Goal: Check status: Check status

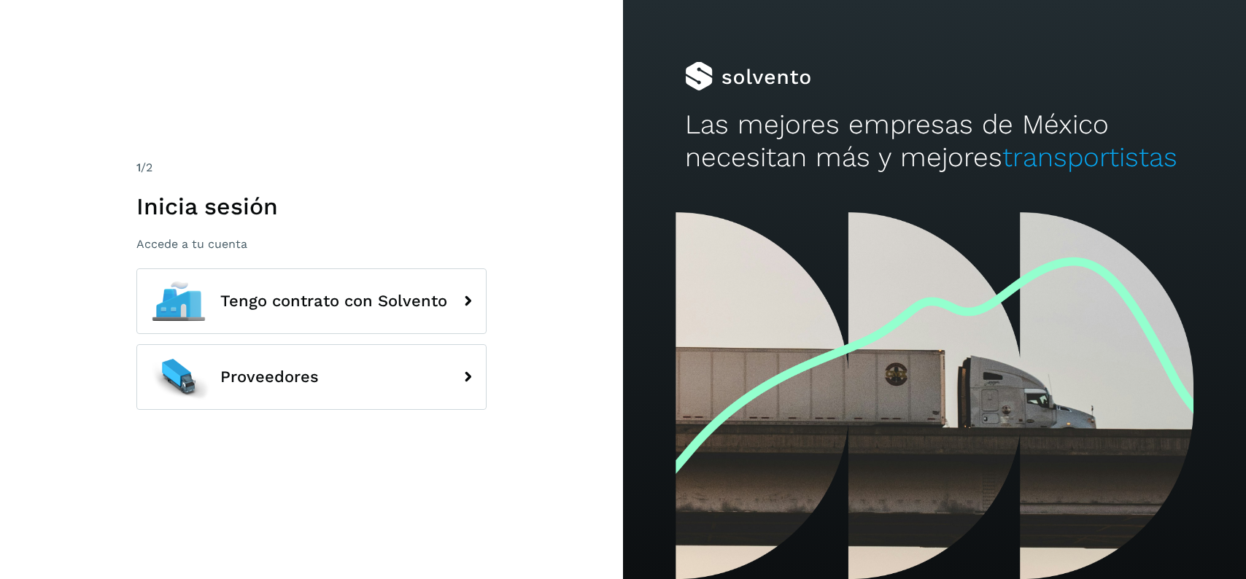
click at [375, 360] on button "Proveedores" at bounding box center [311, 377] width 350 height 66
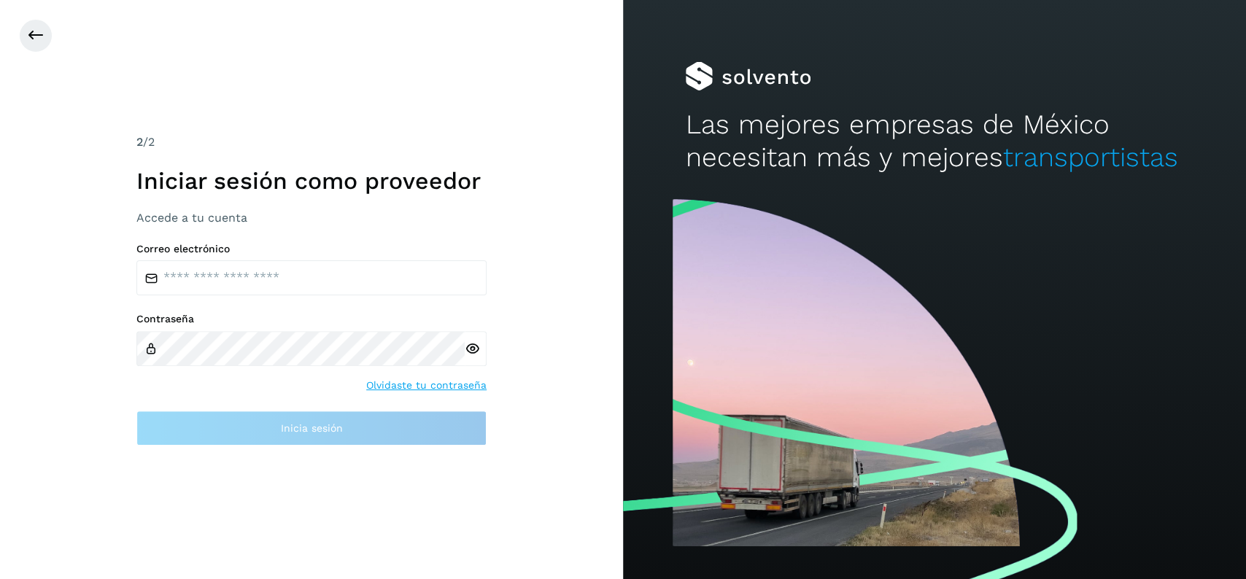
type input "**********"
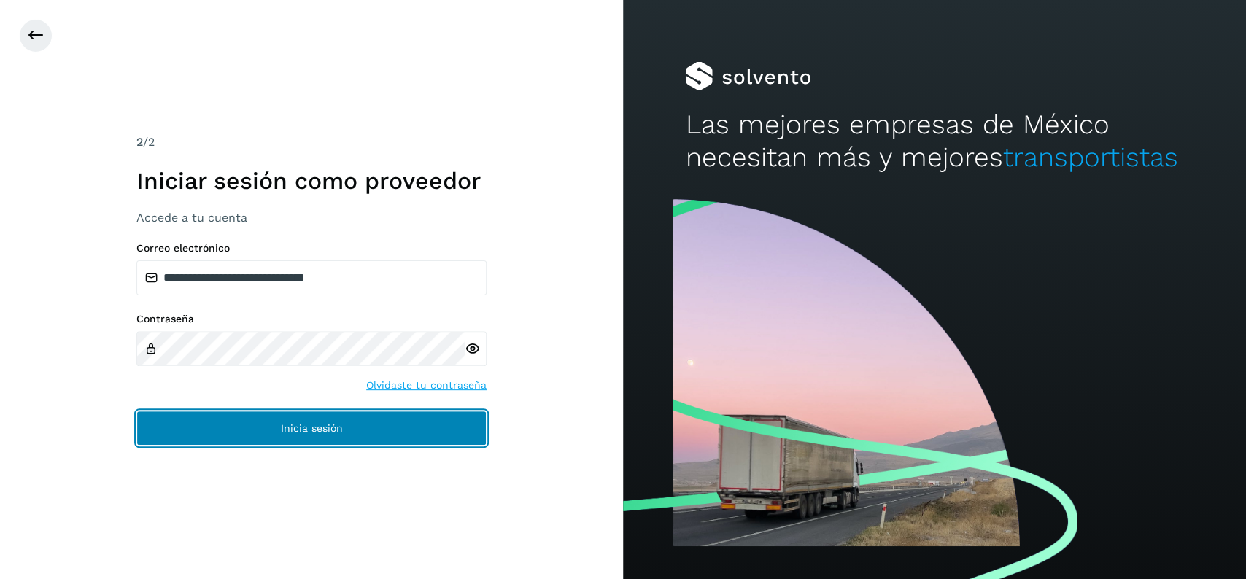
click at [318, 427] on span "Inicia sesión" at bounding box center [312, 428] width 62 height 10
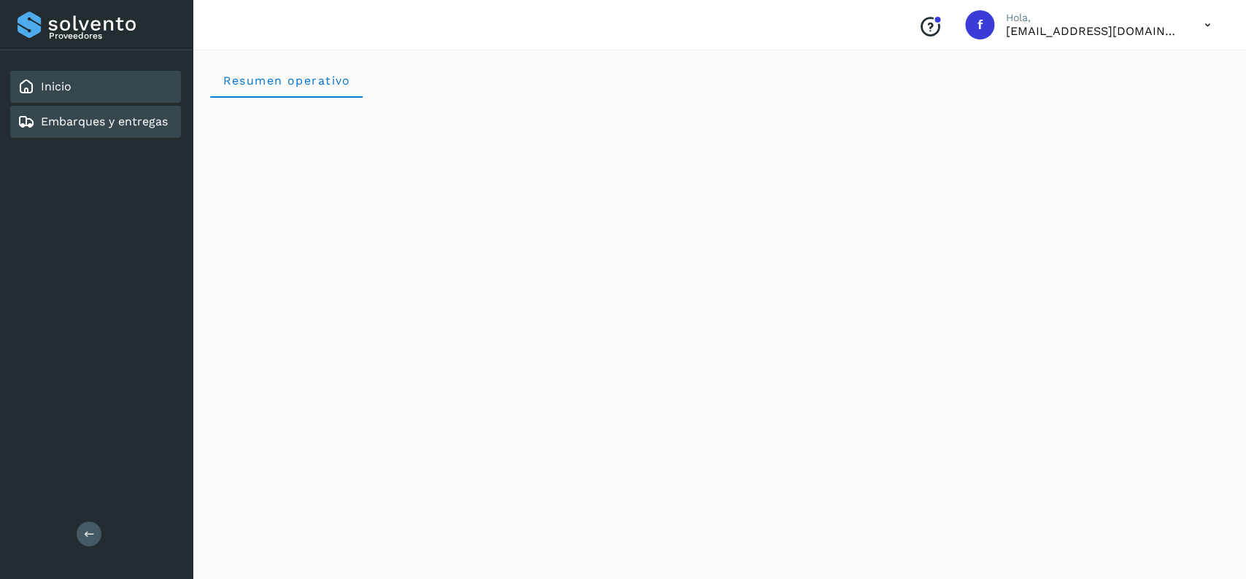
click at [44, 115] on link "Embarques y entregas" at bounding box center [104, 122] width 127 height 14
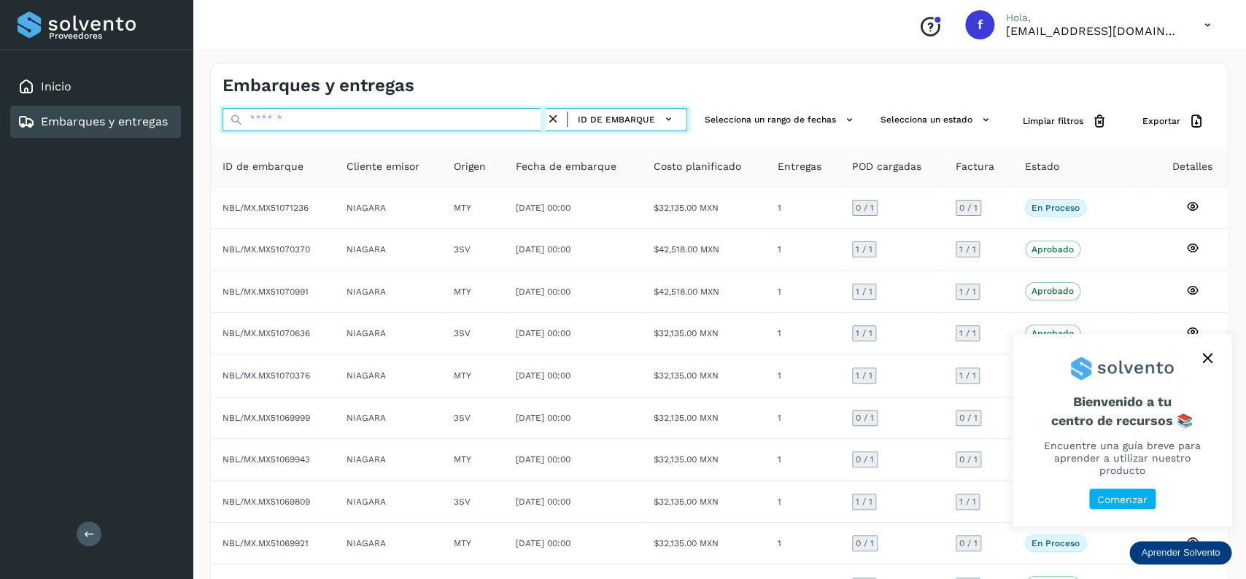
click at [394, 121] on input "text" at bounding box center [383, 119] width 323 height 23
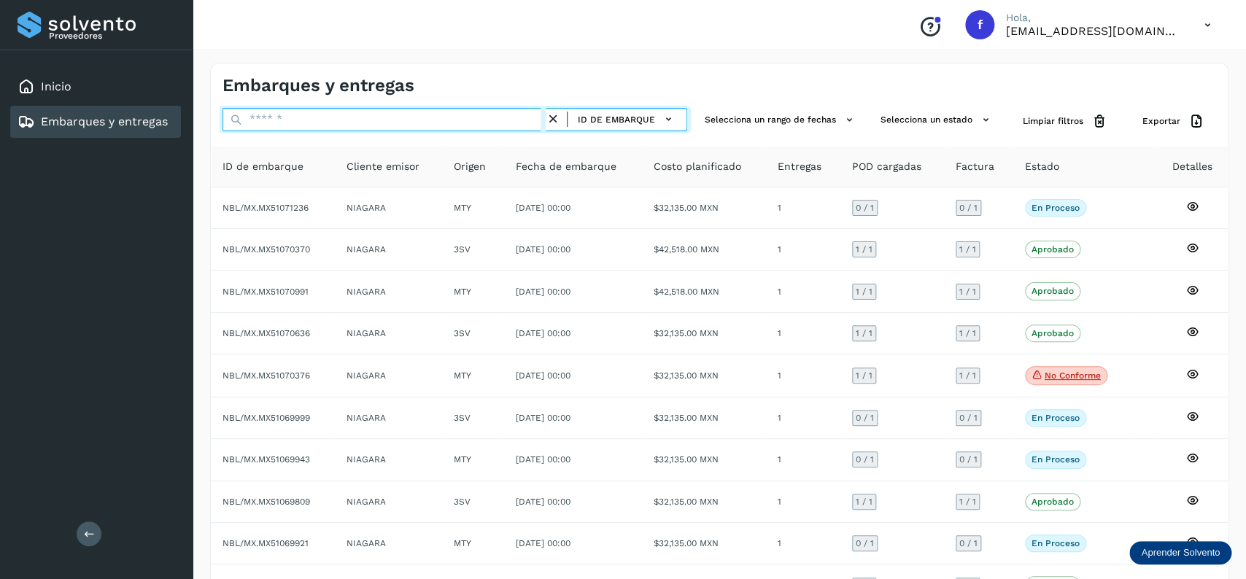
click at [394, 121] on input "text" at bounding box center [383, 119] width 323 height 23
paste input "**********"
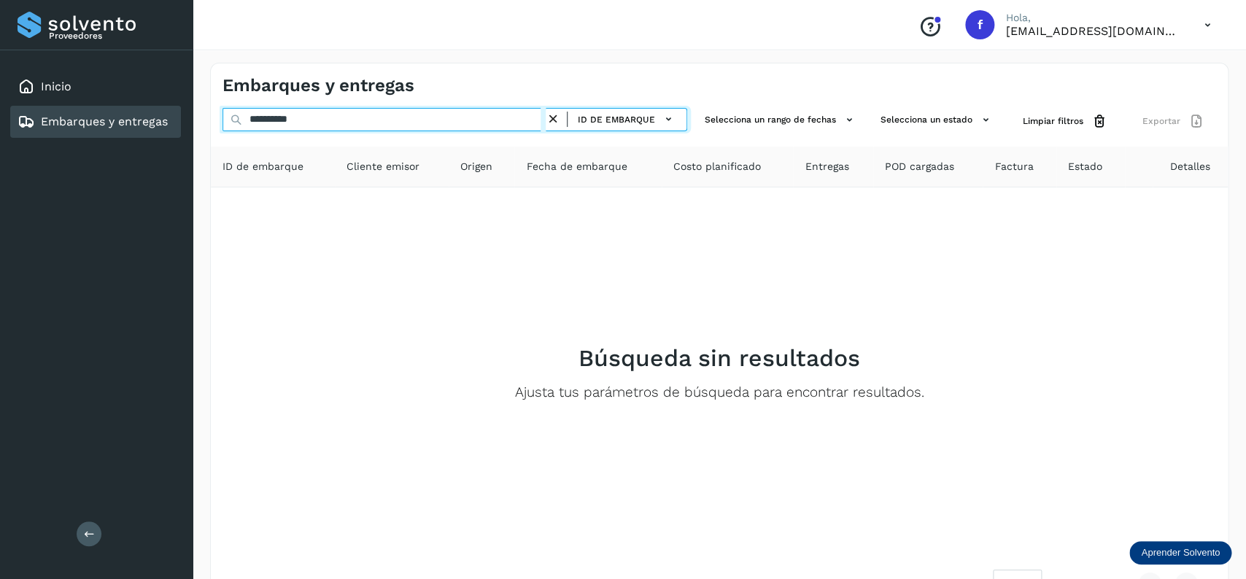
type input "**********"
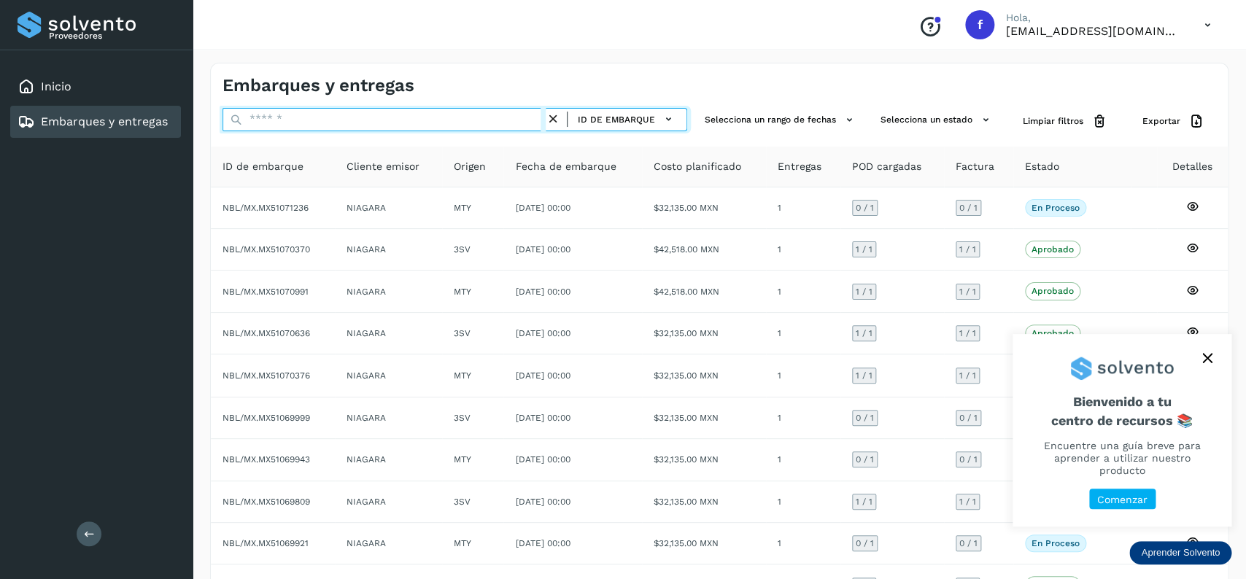
click at [403, 116] on input "text" at bounding box center [383, 119] width 323 height 23
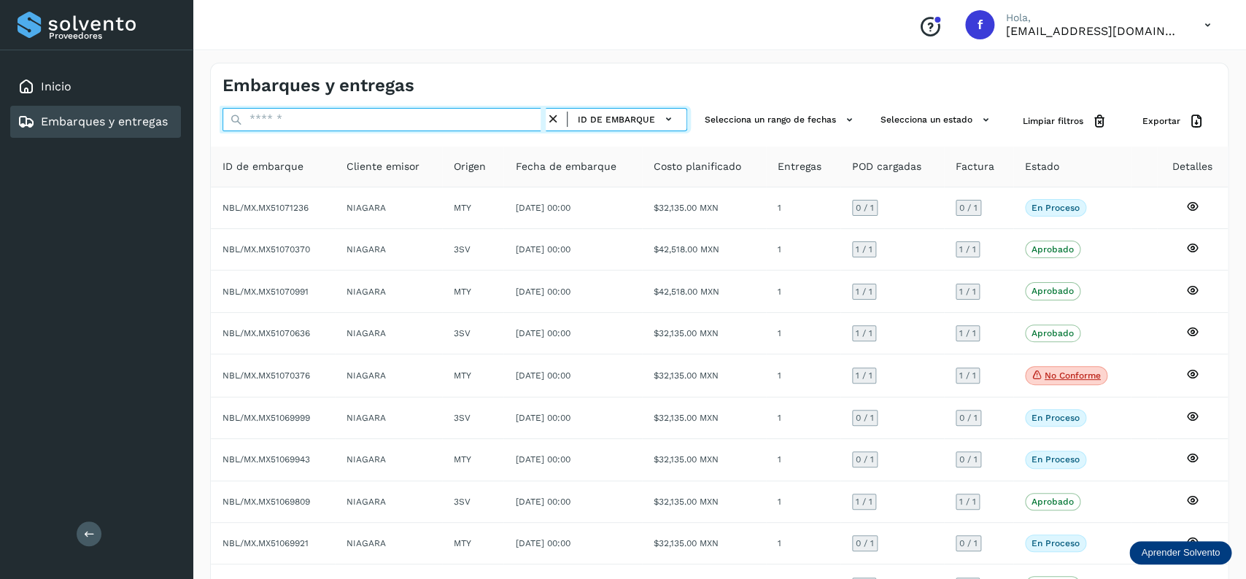
click at [403, 116] on input "text" at bounding box center [383, 119] width 323 height 23
paste input "**********"
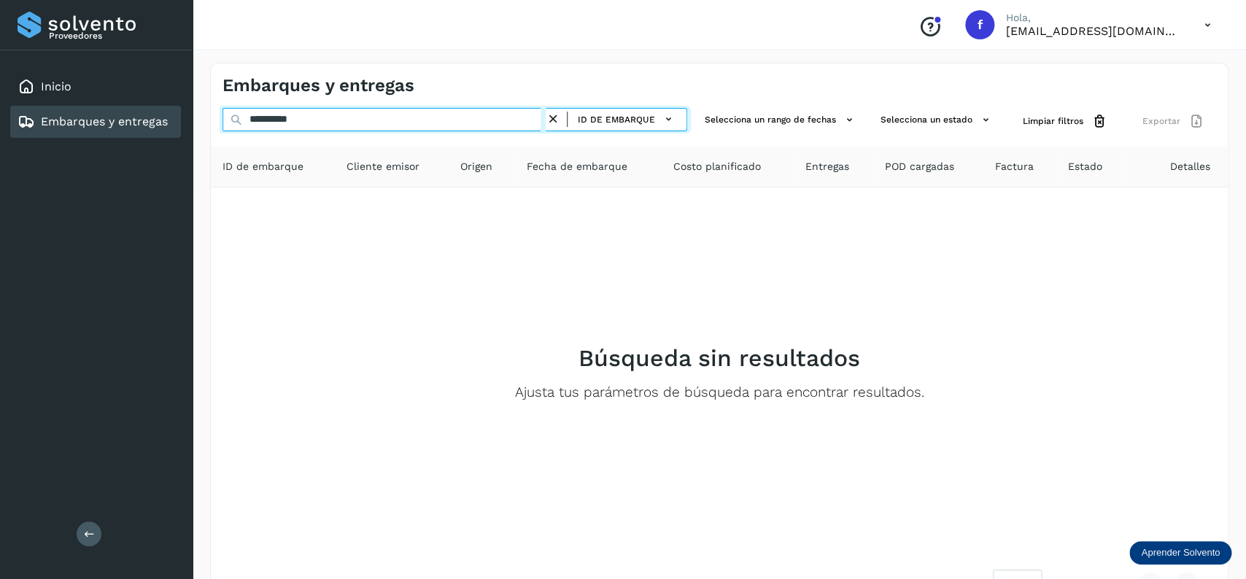
type input "**********"
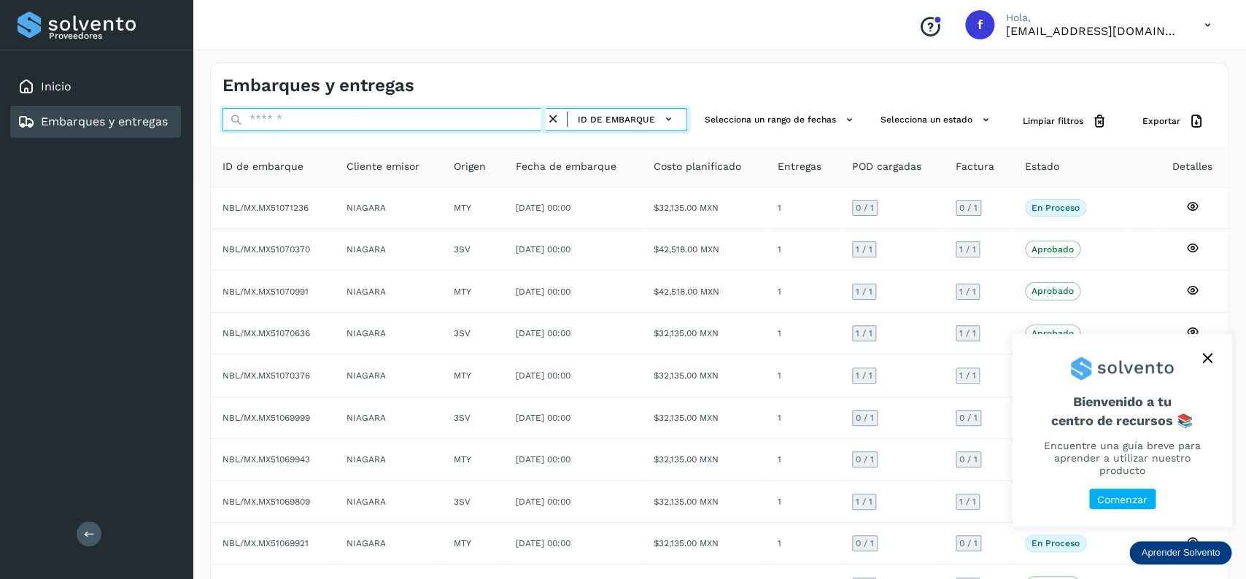
click at [265, 126] on input "text" at bounding box center [383, 119] width 323 height 23
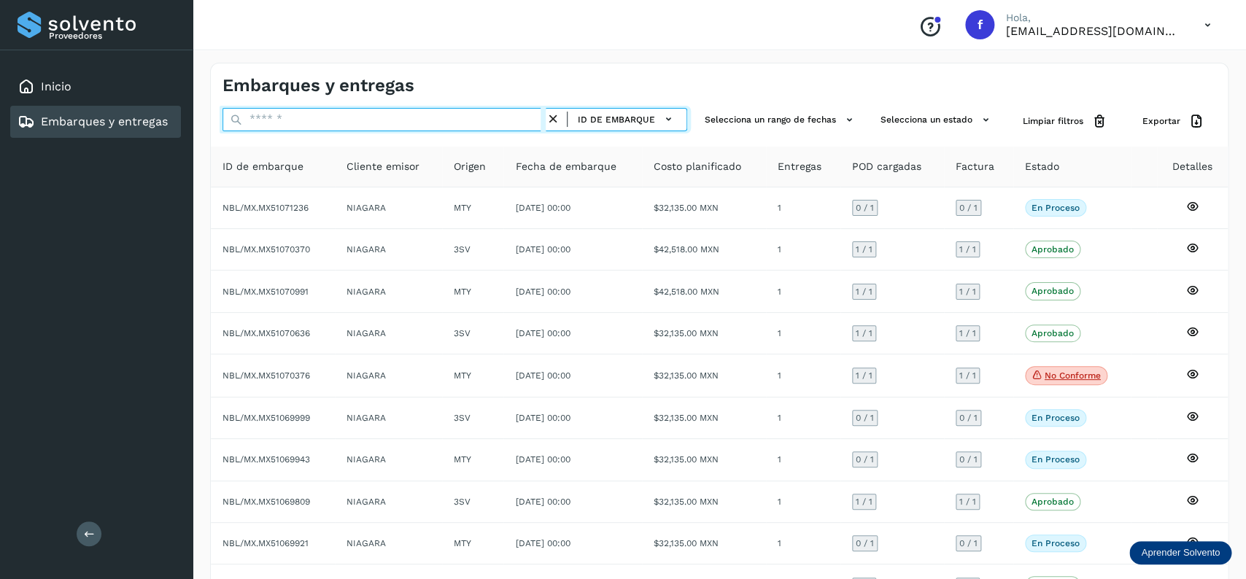
click at [265, 126] on input "text" at bounding box center [383, 119] width 323 height 23
type input "********"
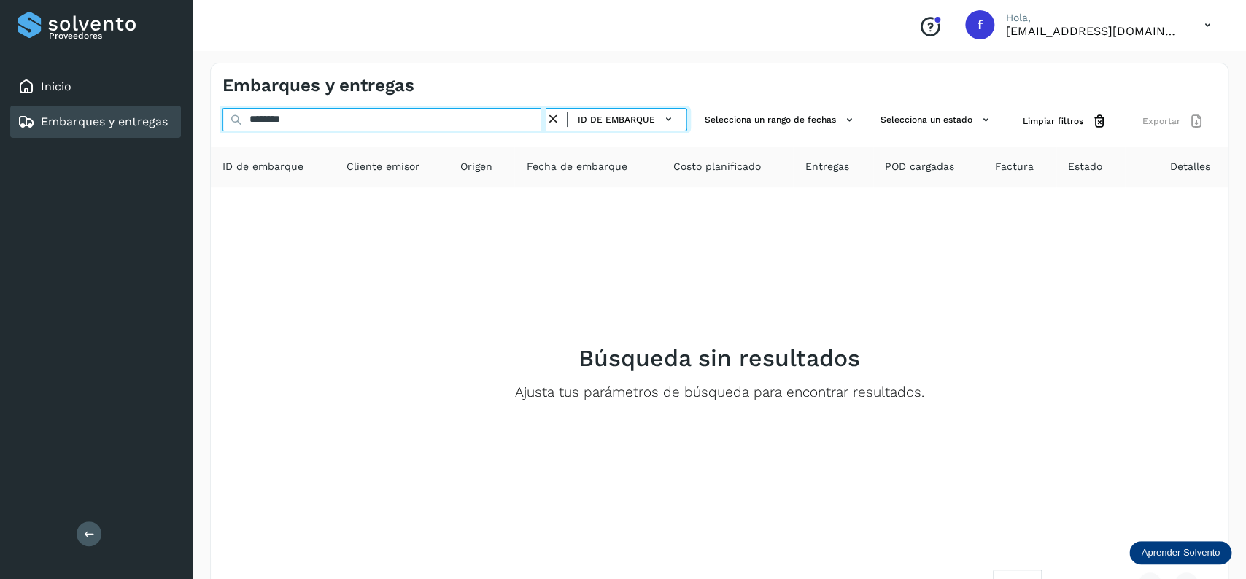
drag, startPoint x: 413, startPoint y: 120, endPoint x: 185, endPoint y: 120, distance: 228.3
click at [222, 120] on input "********" at bounding box center [383, 119] width 323 height 23
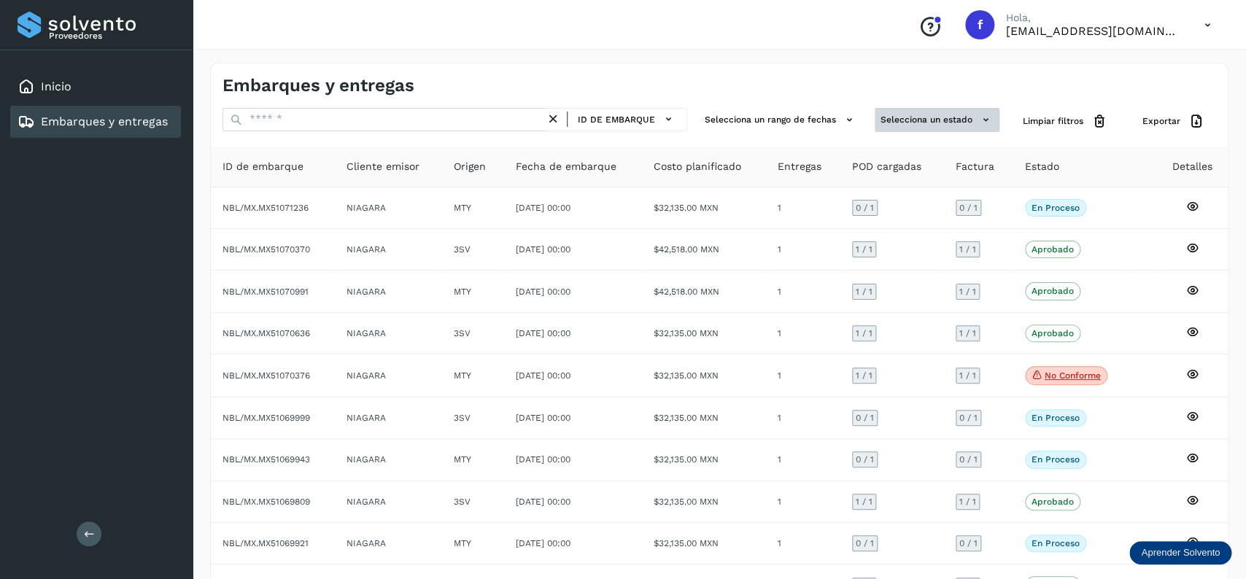
click at [936, 119] on button "Selecciona un estado" at bounding box center [937, 120] width 125 height 24
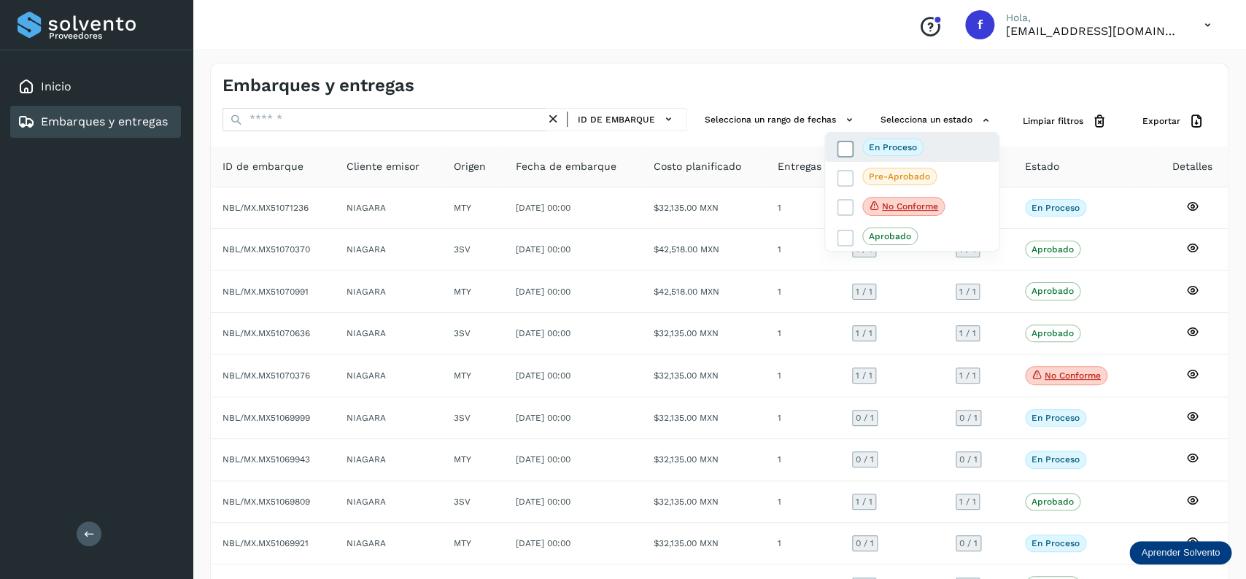
click at [853, 150] on icon at bounding box center [845, 149] width 15 height 15
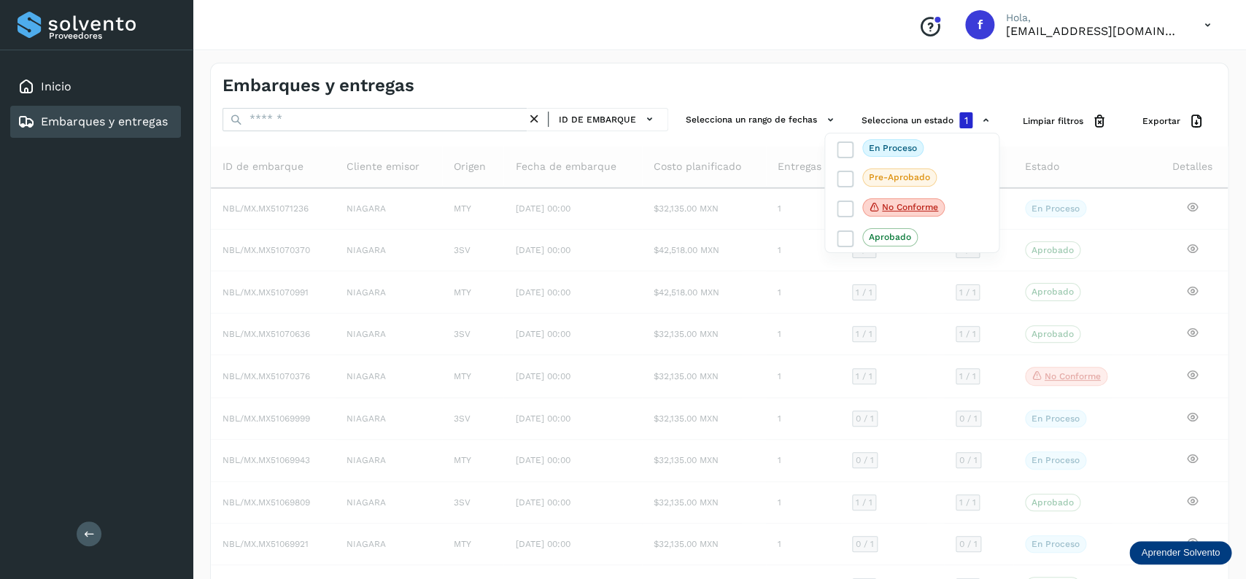
click at [730, 95] on div at bounding box center [623, 289] width 1246 height 579
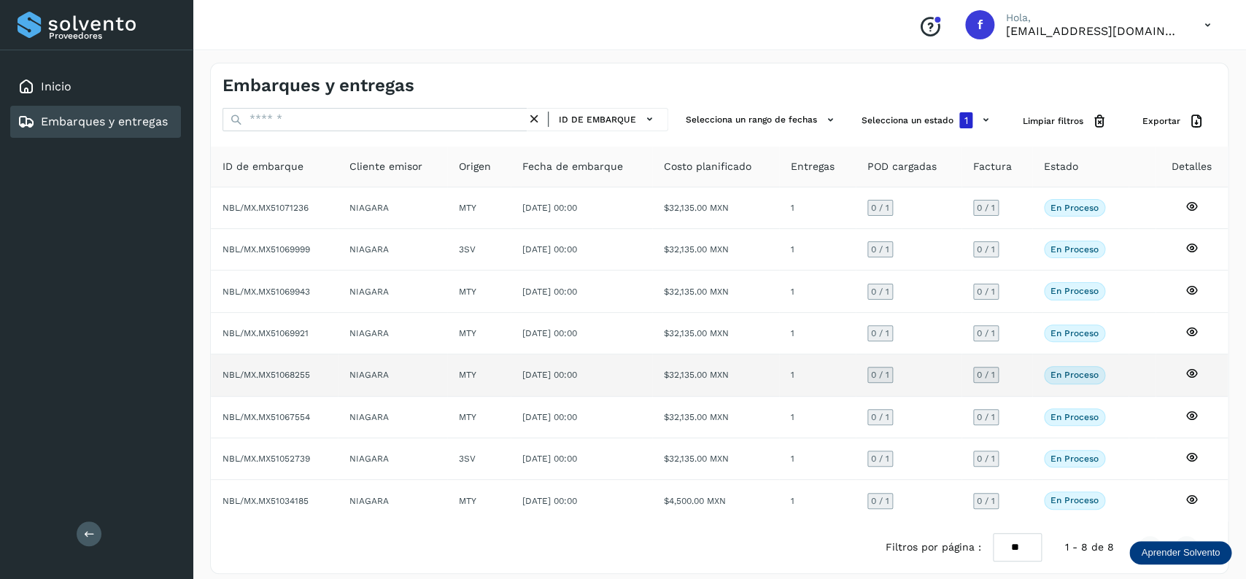
scroll to position [17, 0]
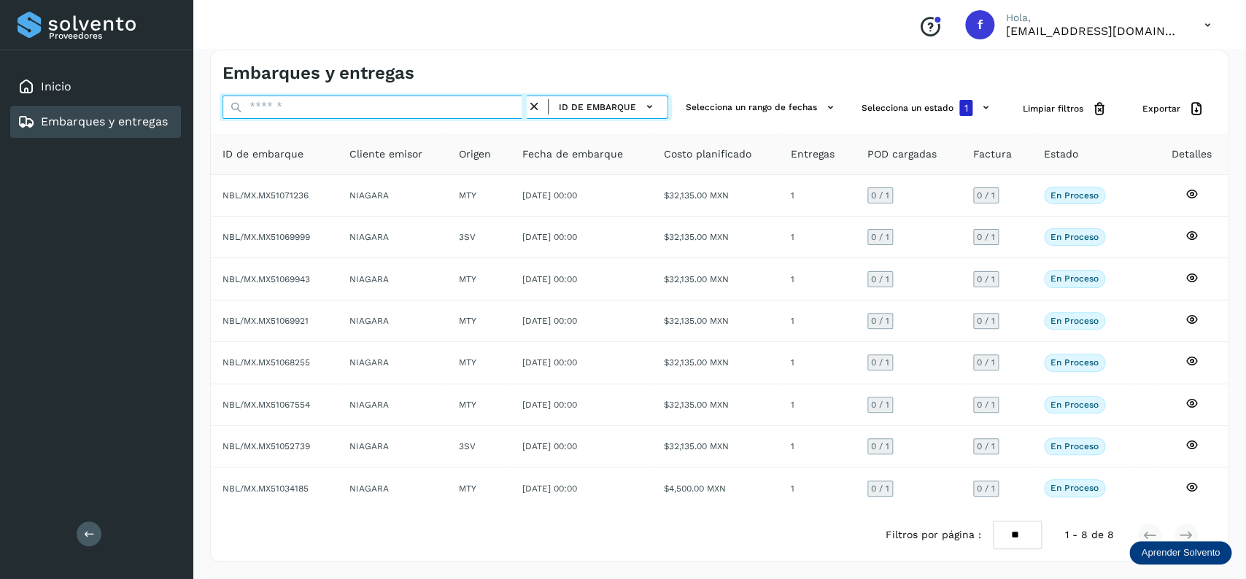
click at [335, 103] on input "text" at bounding box center [374, 107] width 304 height 23
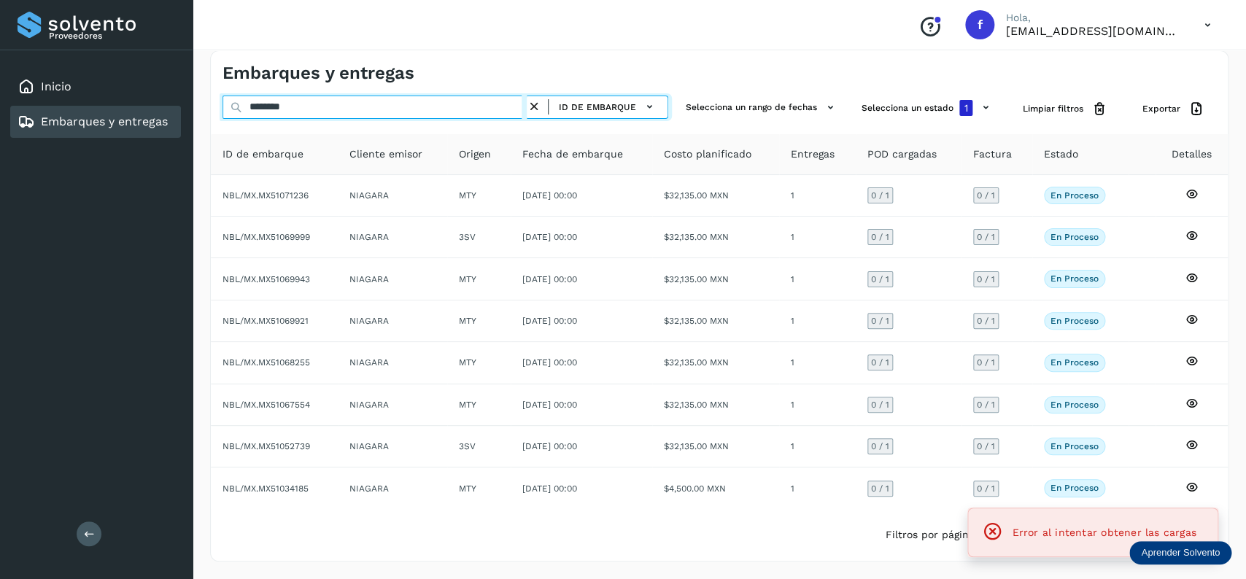
click at [357, 96] on input "********" at bounding box center [374, 107] width 304 height 23
drag, startPoint x: 335, startPoint y: 103, endPoint x: 204, endPoint y: 103, distance: 131.3
click at [222, 103] on input "*******" at bounding box center [374, 107] width 304 height 23
type input "********"
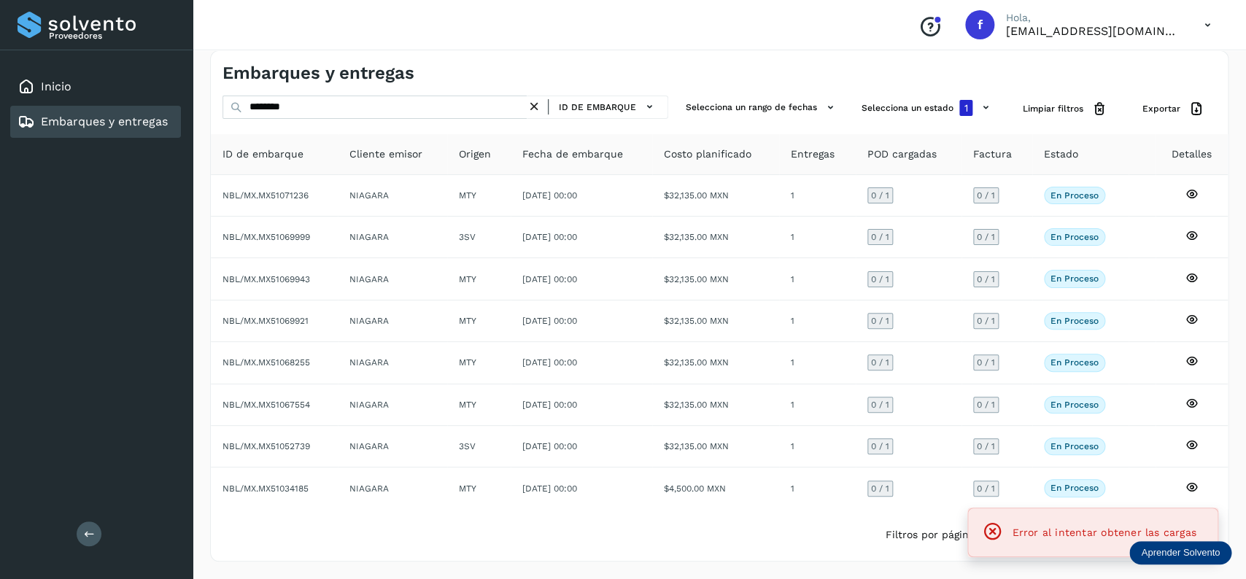
click at [537, 101] on icon at bounding box center [534, 106] width 15 height 15
click at [883, 103] on button "Selecciona un estado 1" at bounding box center [928, 108] width 144 height 25
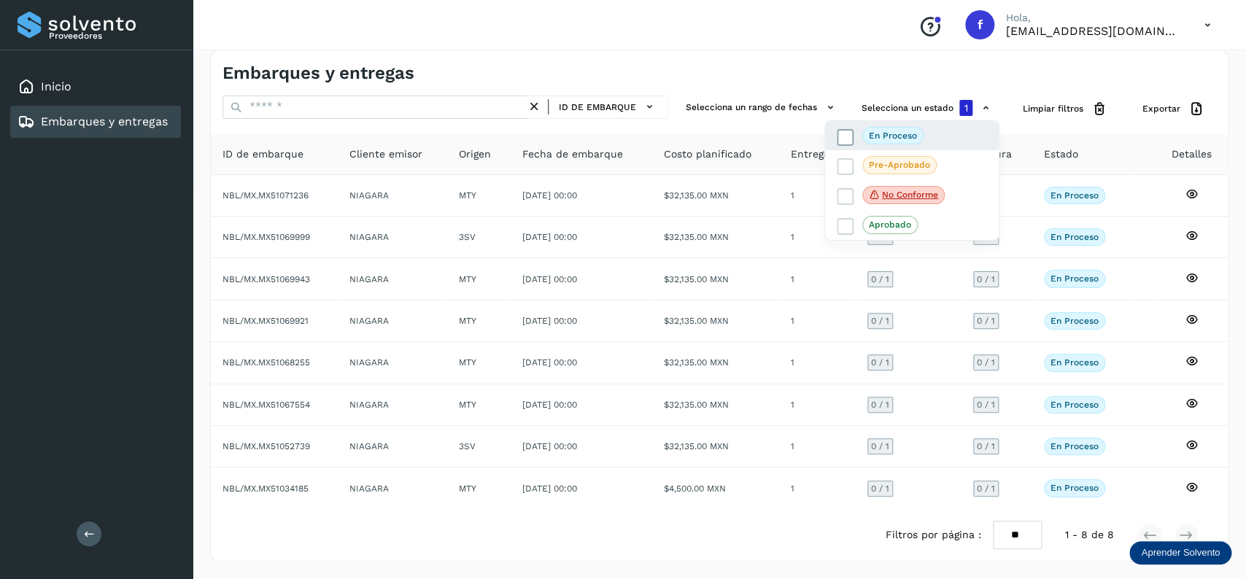
click at [841, 130] on icon at bounding box center [845, 137] width 15 height 15
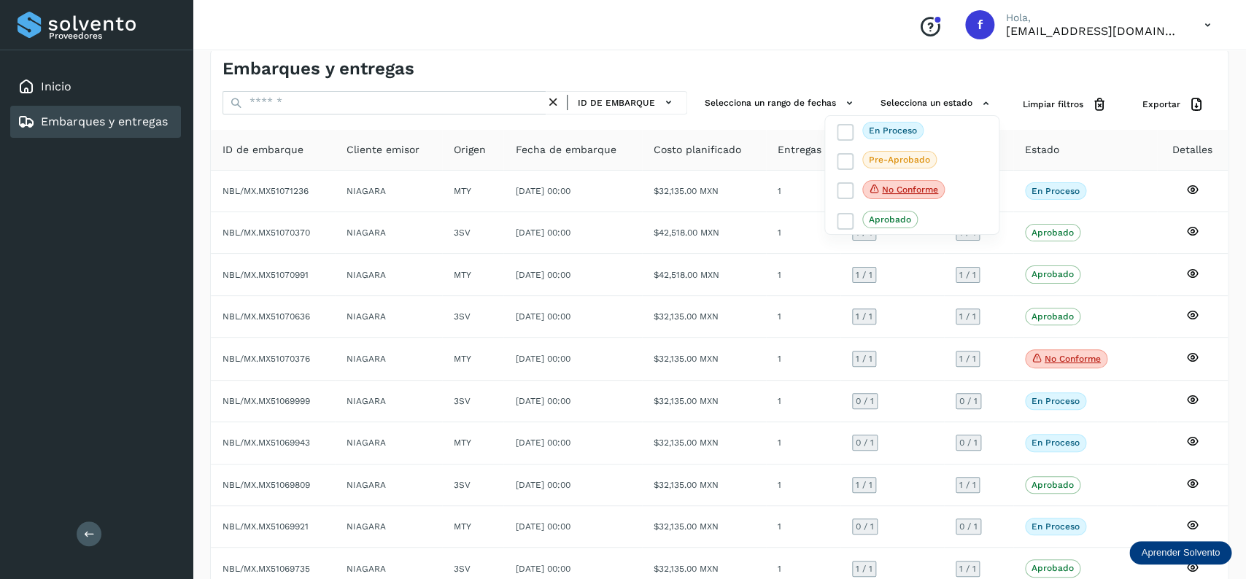
click at [328, 104] on div at bounding box center [623, 289] width 1246 height 579
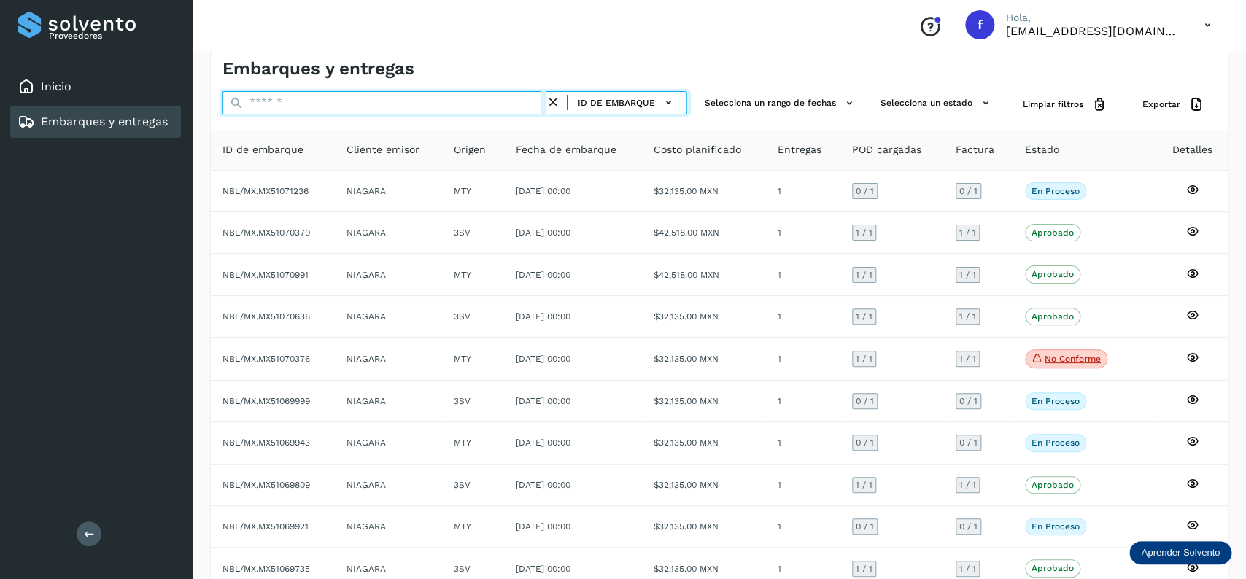
click at [310, 98] on input "text" at bounding box center [383, 102] width 323 height 23
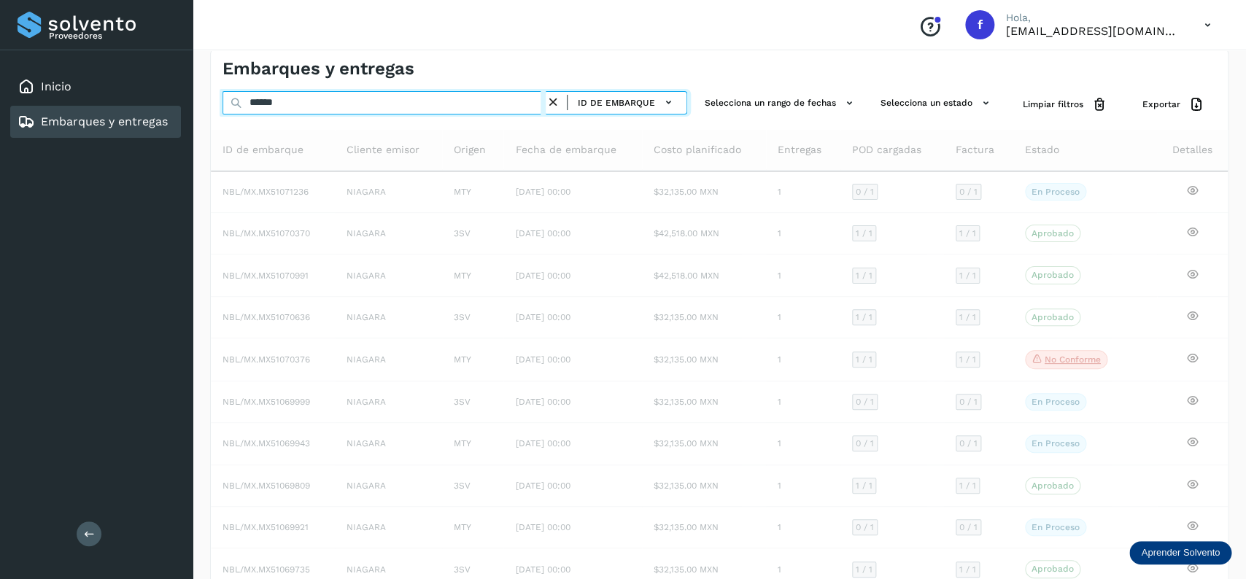
scroll to position [0, 0]
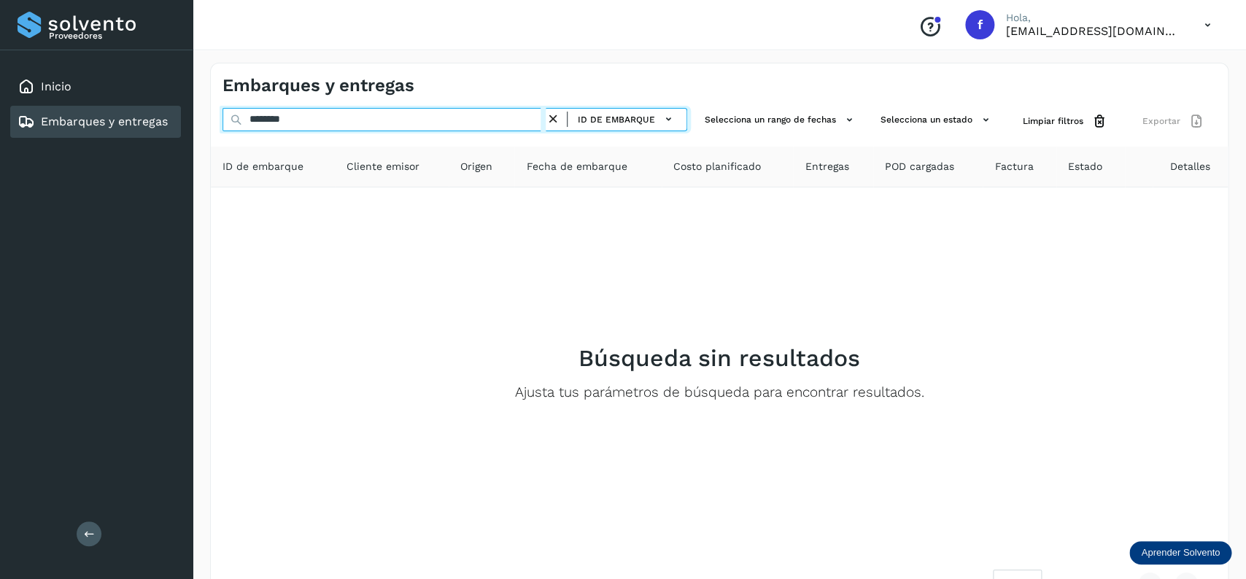
click at [546, 115] on input "********" at bounding box center [383, 119] width 323 height 23
type input "********"
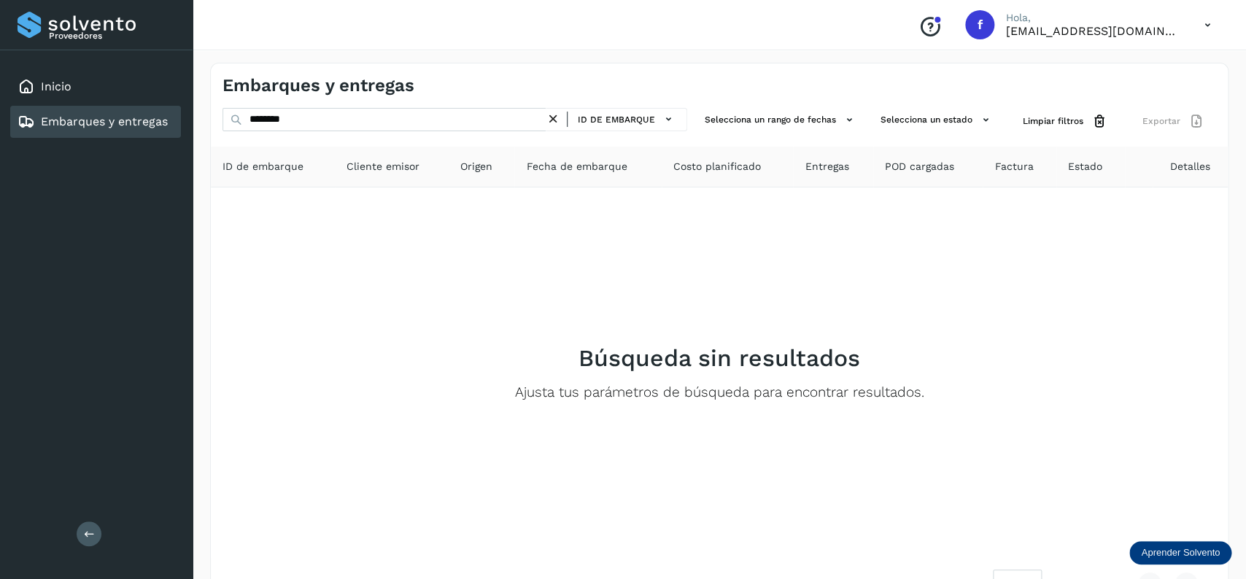
click at [557, 116] on icon at bounding box center [553, 119] width 15 height 15
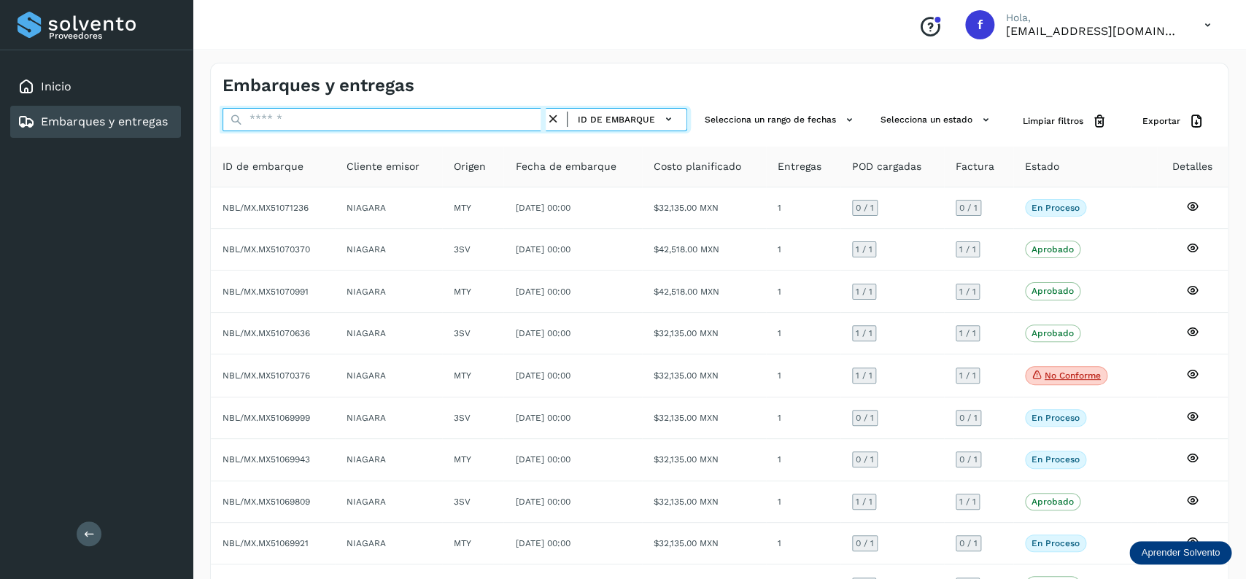
click at [349, 125] on input "text" at bounding box center [383, 119] width 323 height 23
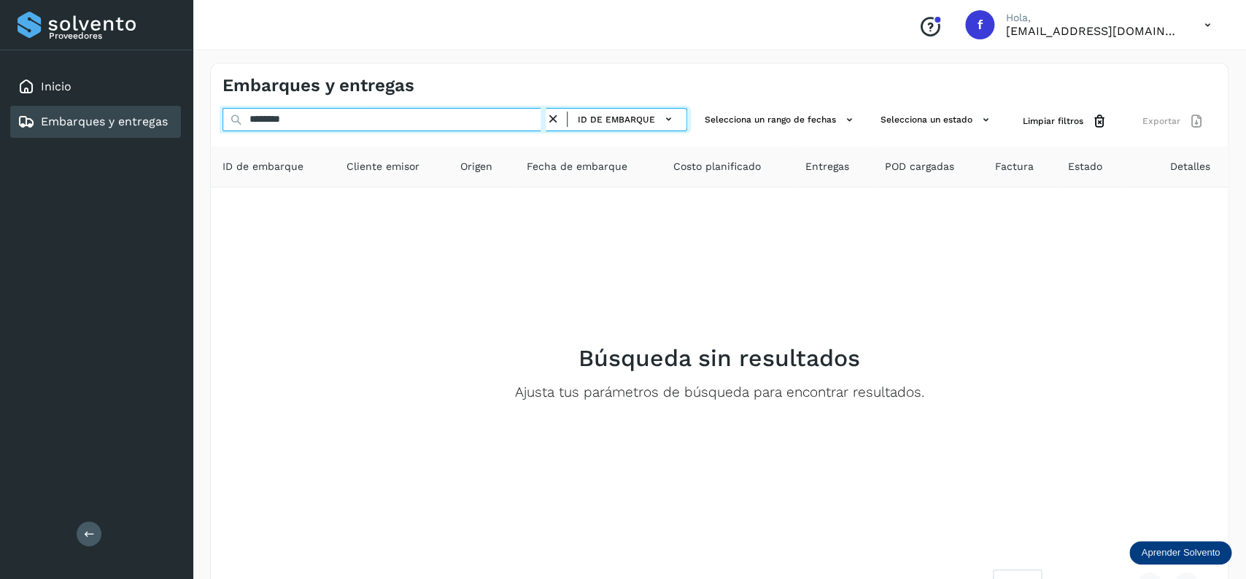
type input "********"
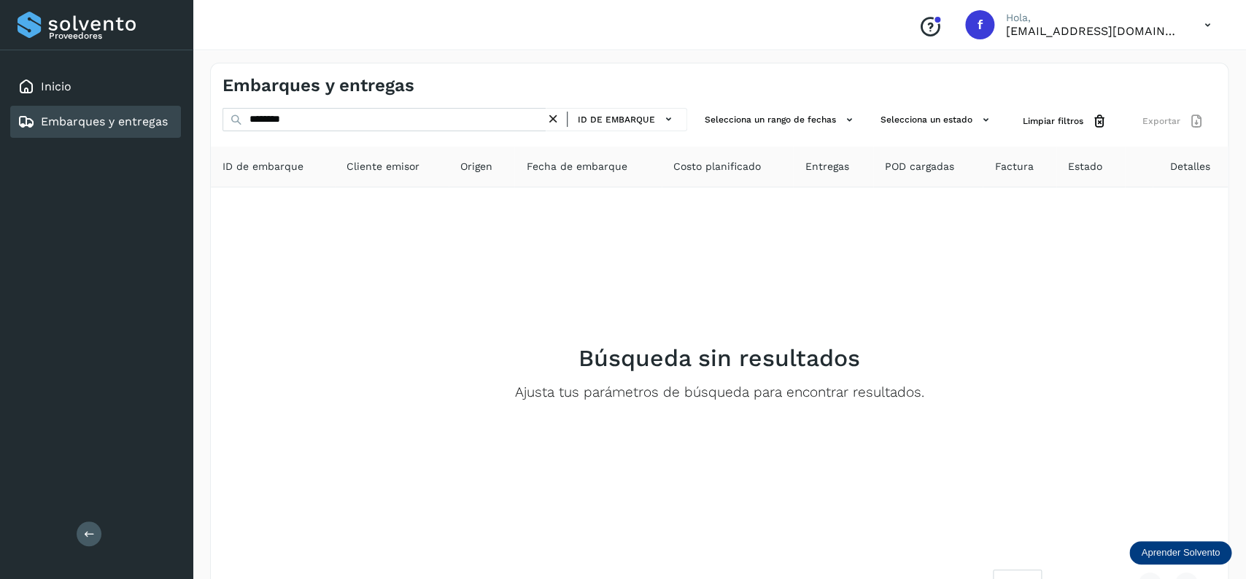
click at [550, 112] on icon at bounding box center [553, 119] width 15 height 15
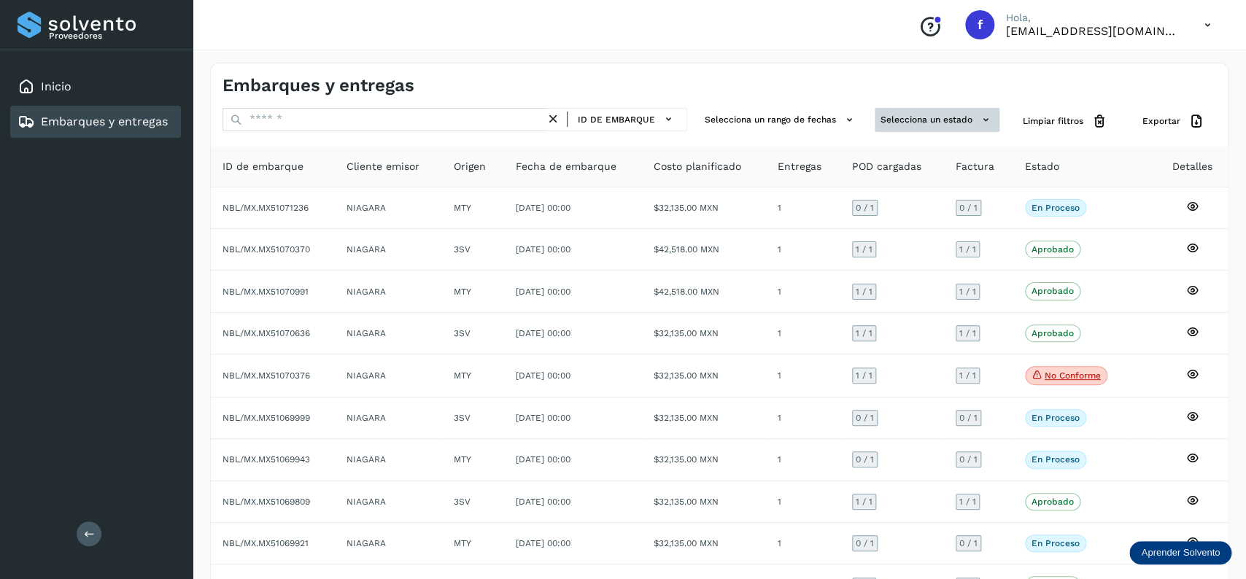
click at [934, 131] on button "Selecciona un estado" at bounding box center [937, 120] width 125 height 24
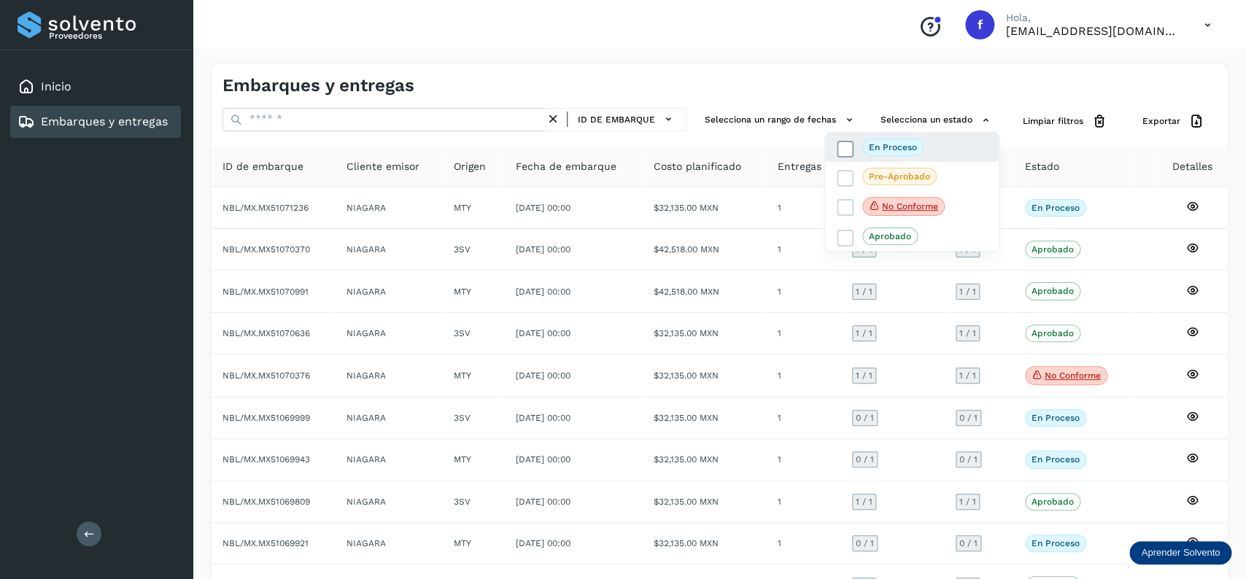
click at [864, 146] on span "En proceso" at bounding box center [892, 148] width 61 height 18
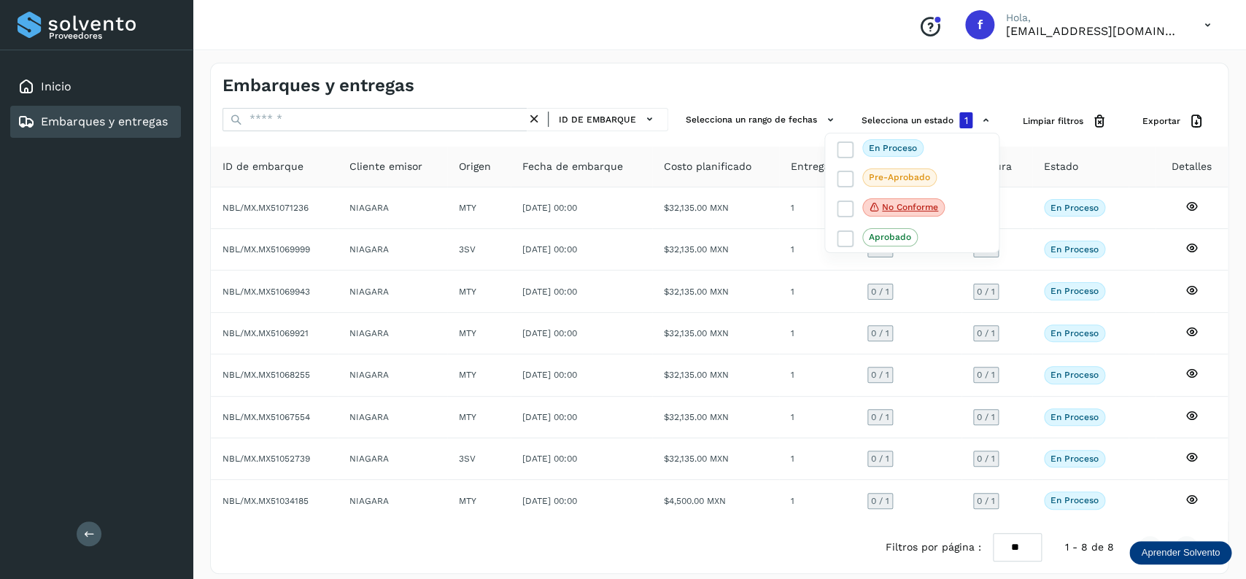
click at [956, 87] on div at bounding box center [623, 289] width 1246 height 579
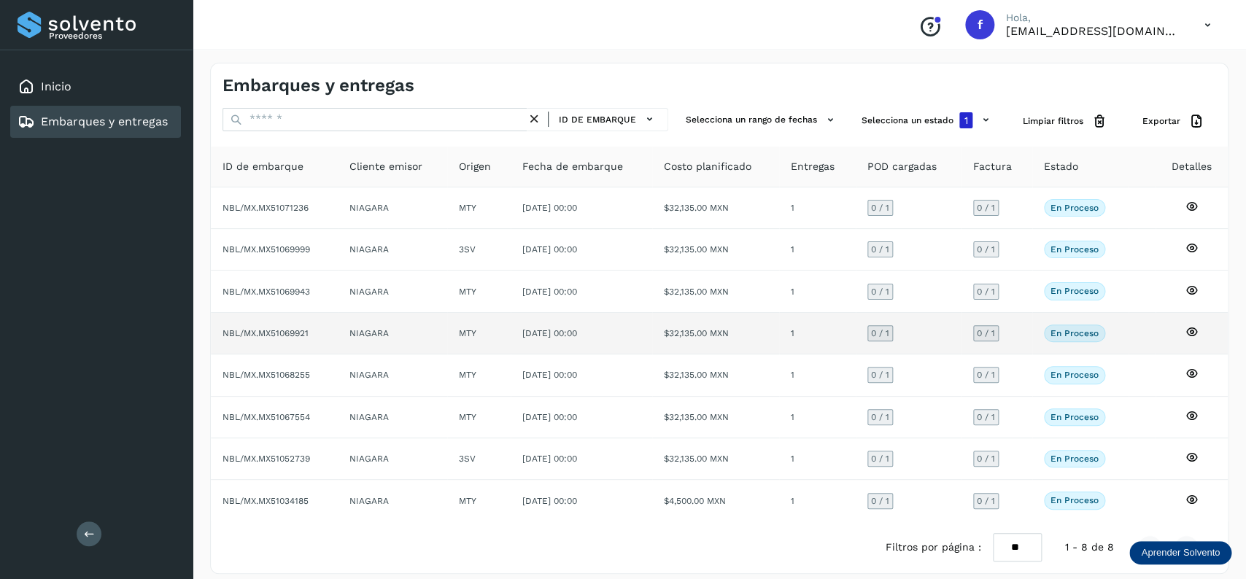
scroll to position [17, 0]
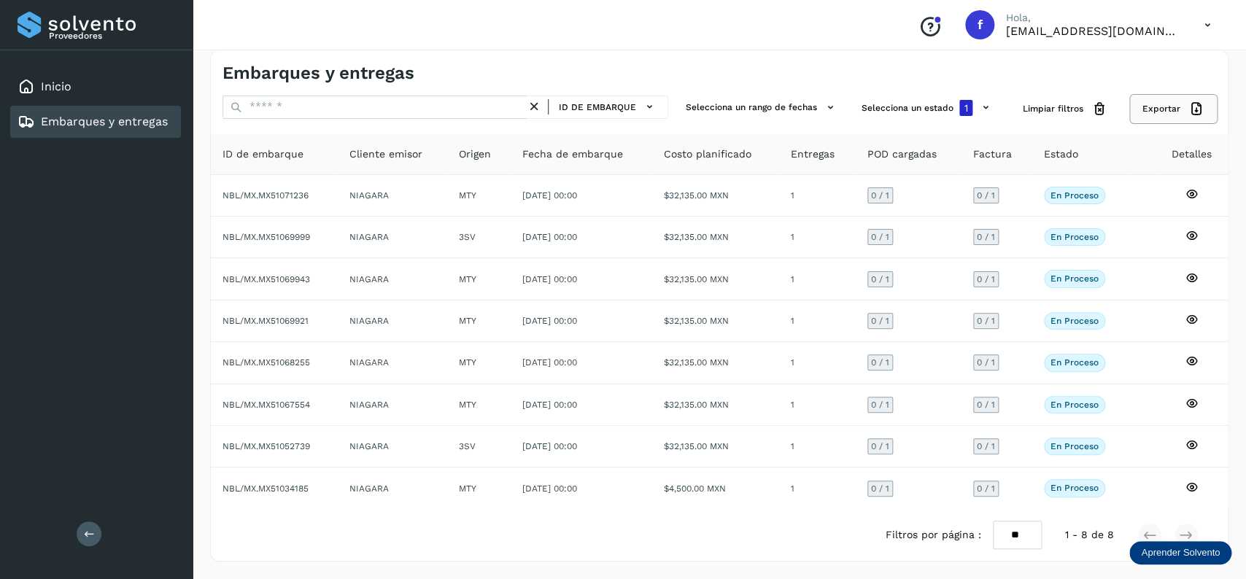
click at [1151, 106] on span "Exportar" at bounding box center [1161, 108] width 38 height 13
click at [1160, 108] on span "Exportar" at bounding box center [1161, 108] width 38 height 13
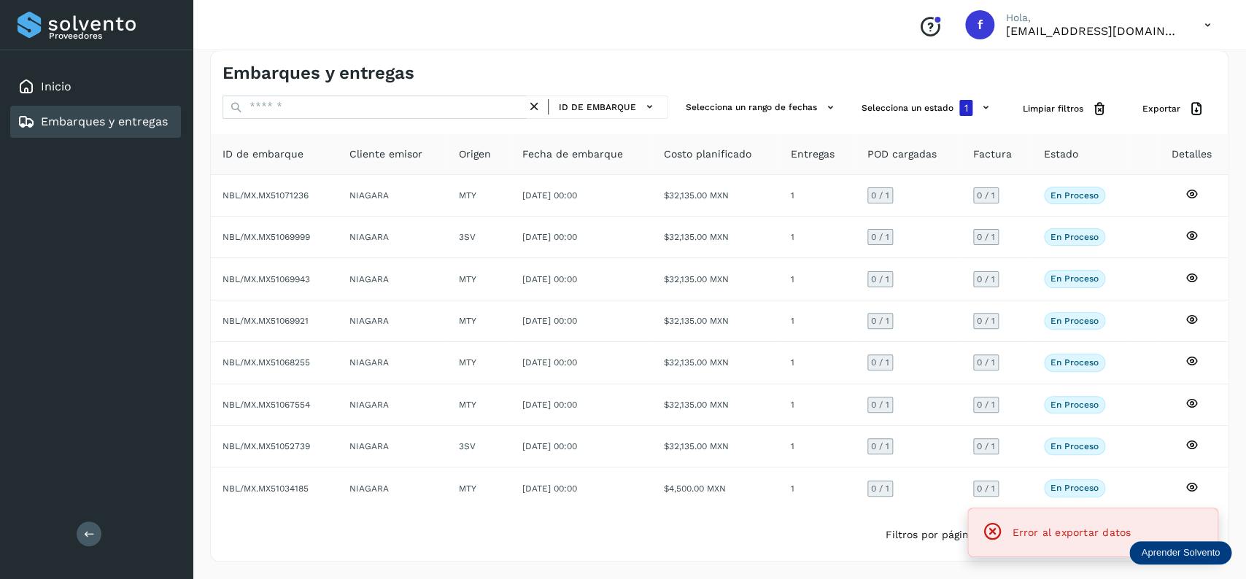
click at [1029, 521] on div "Error al exportar datos" at bounding box center [1093, 533] width 226 height 28
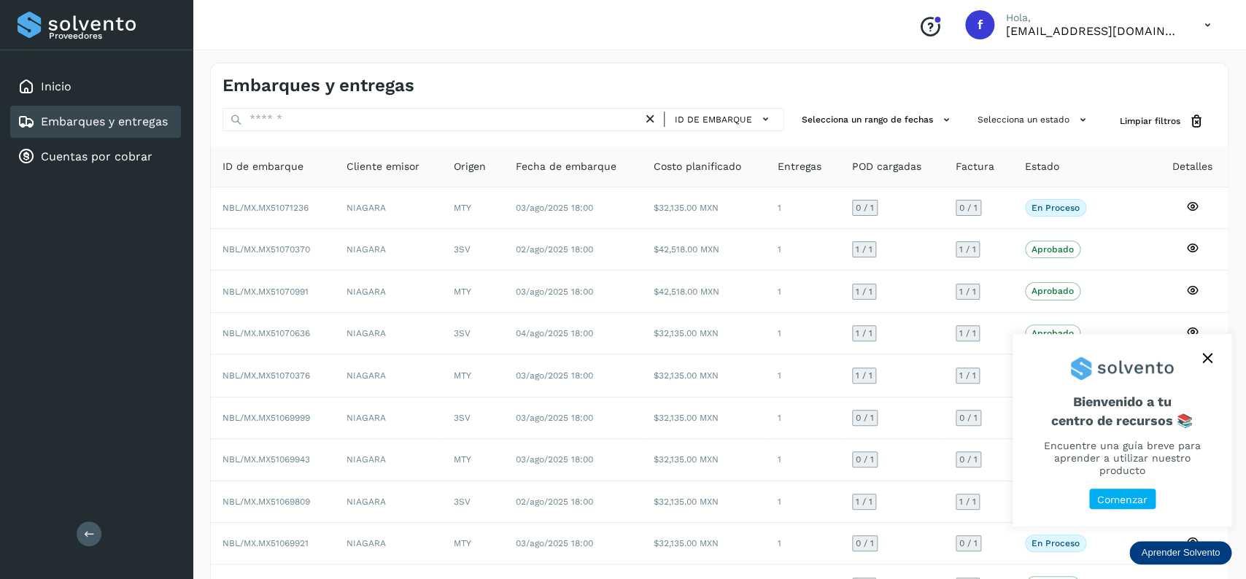
click at [1022, 107] on div "Embarques y entregas ID de embarque Selecciona un rango de fechas Selecciona un…" at bounding box center [719, 361] width 1018 height 596
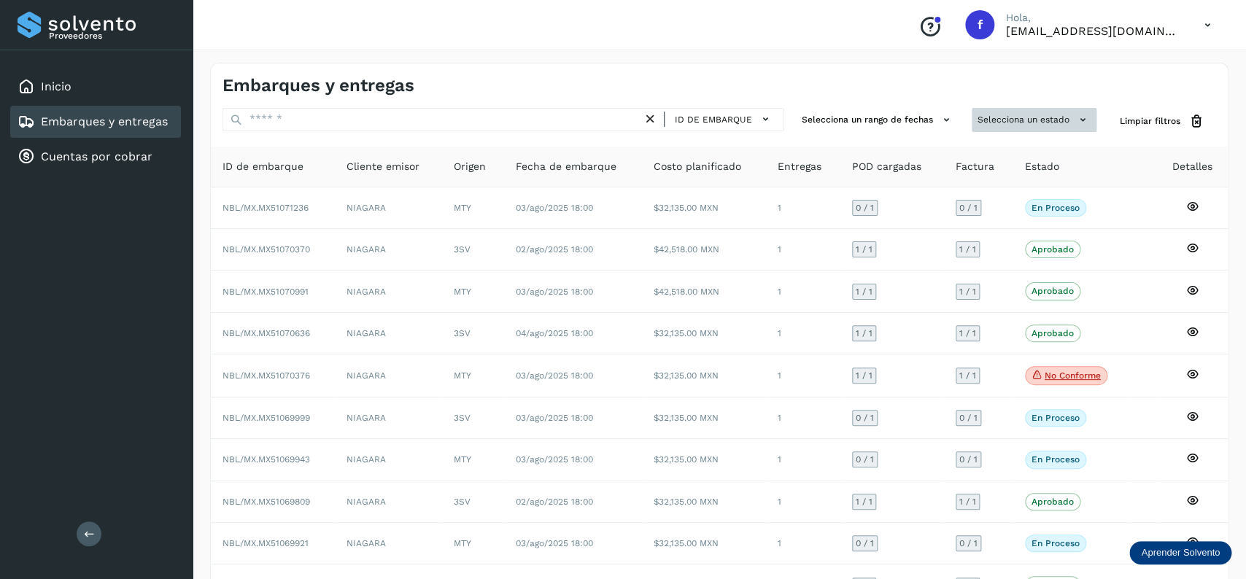
click at [1021, 116] on button "Selecciona un estado" at bounding box center [1034, 120] width 125 height 24
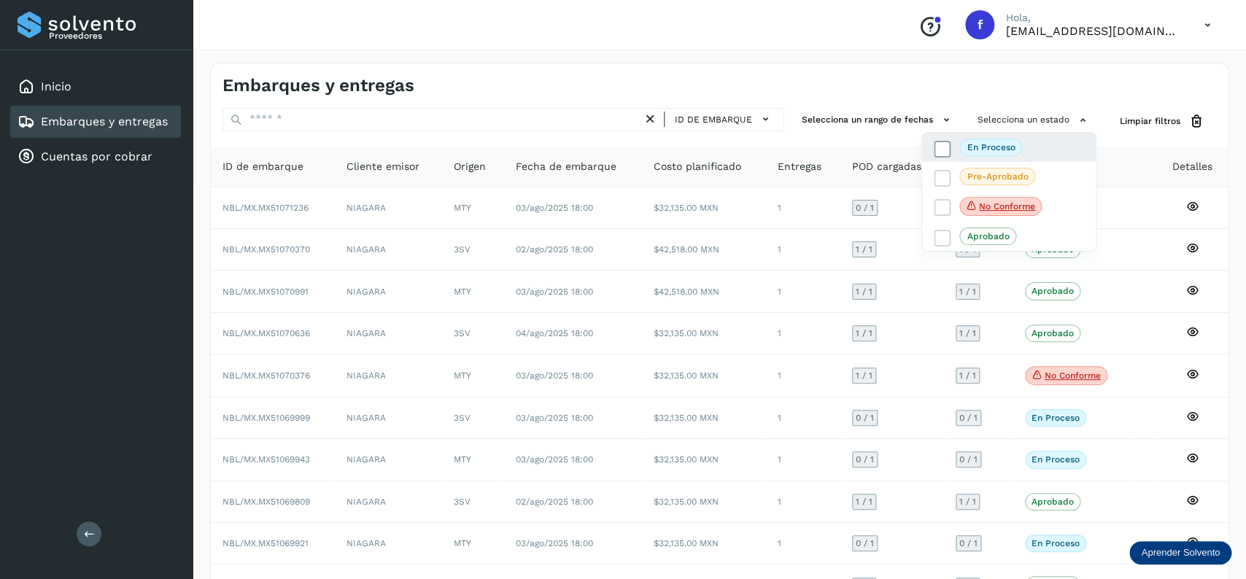
click at [936, 144] on icon at bounding box center [942, 149] width 15 height 15
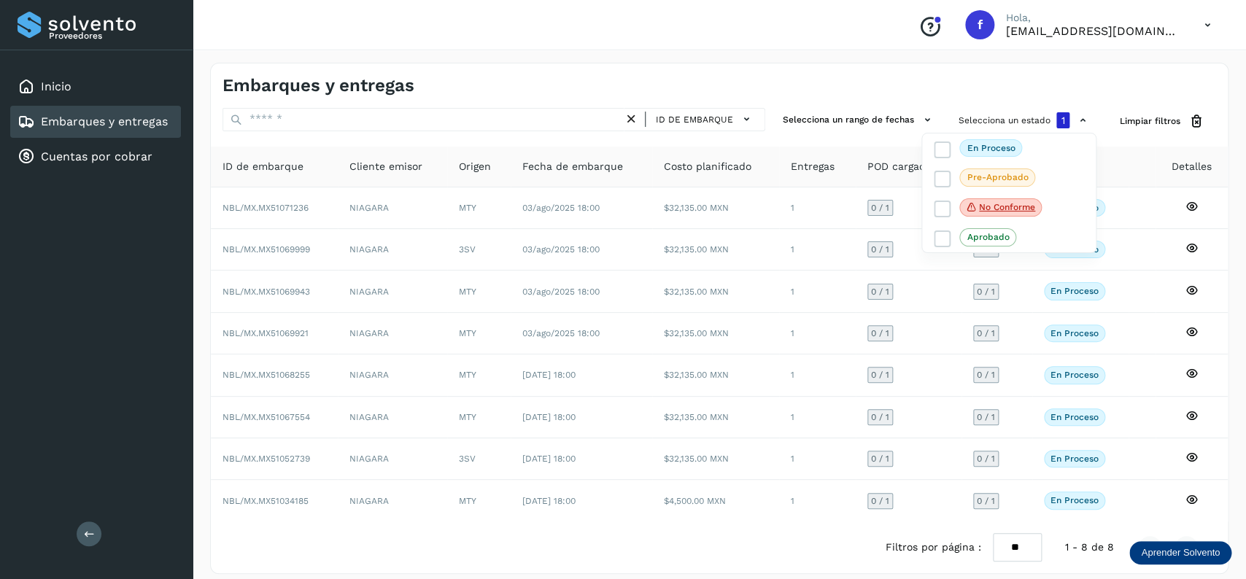
click at [1137, 83] on div at bounding box center [623, 289] width 1246 height 579
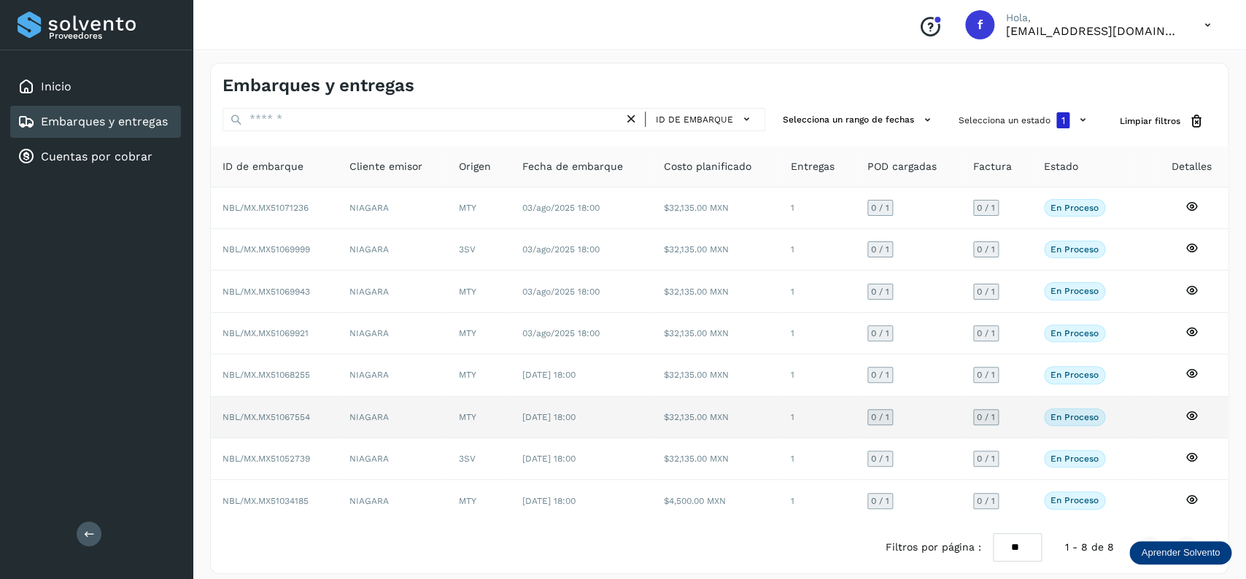
click at [576, 433] on td "[DATE] 18:00" at bounding box center [582, 418] width 142 height 42
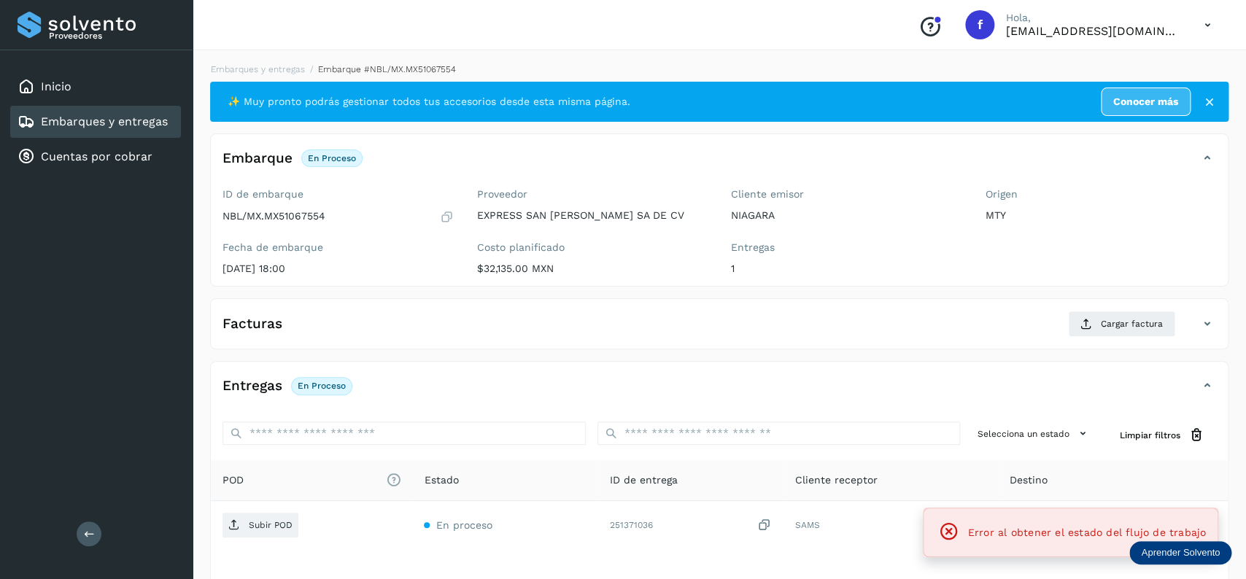
click at [135, 112] on div "Embarques y entregas" at bounding box center [95, 122] width 171 height 32
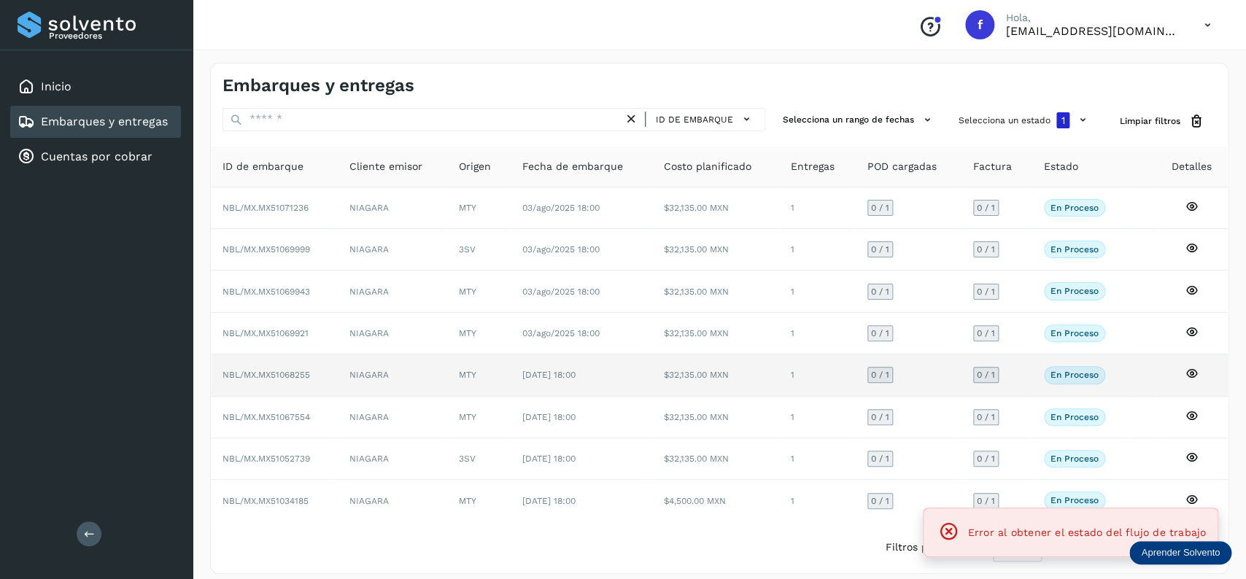
scroll to position [17, 0]
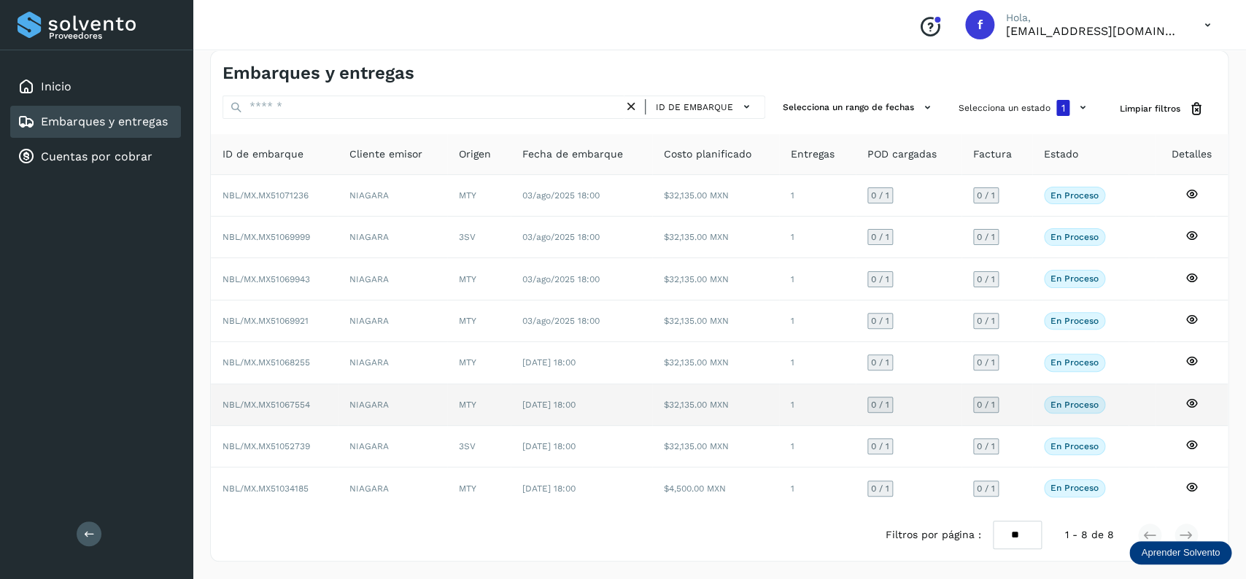
click at [576, 403] on span "[DATE] 18:00" at bounding box center [548, 405] width 53 height 10
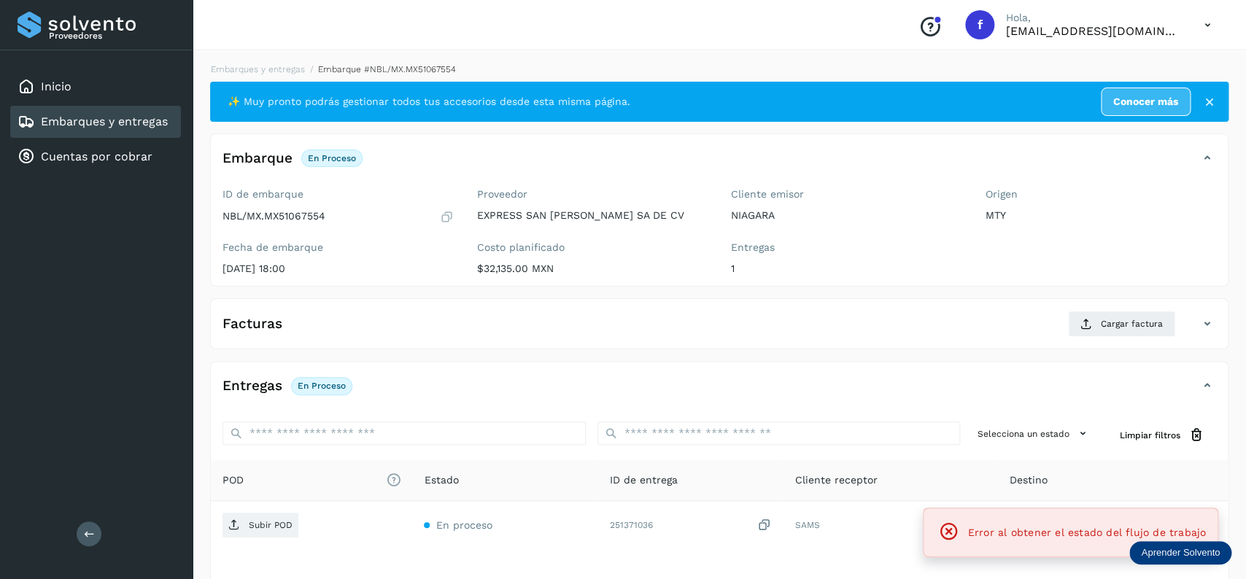
click at [267, 217] on p "NBL/MX.MX51067554" at bounding box center [273, 216] width 103 height 12
copy p "MX51067554"
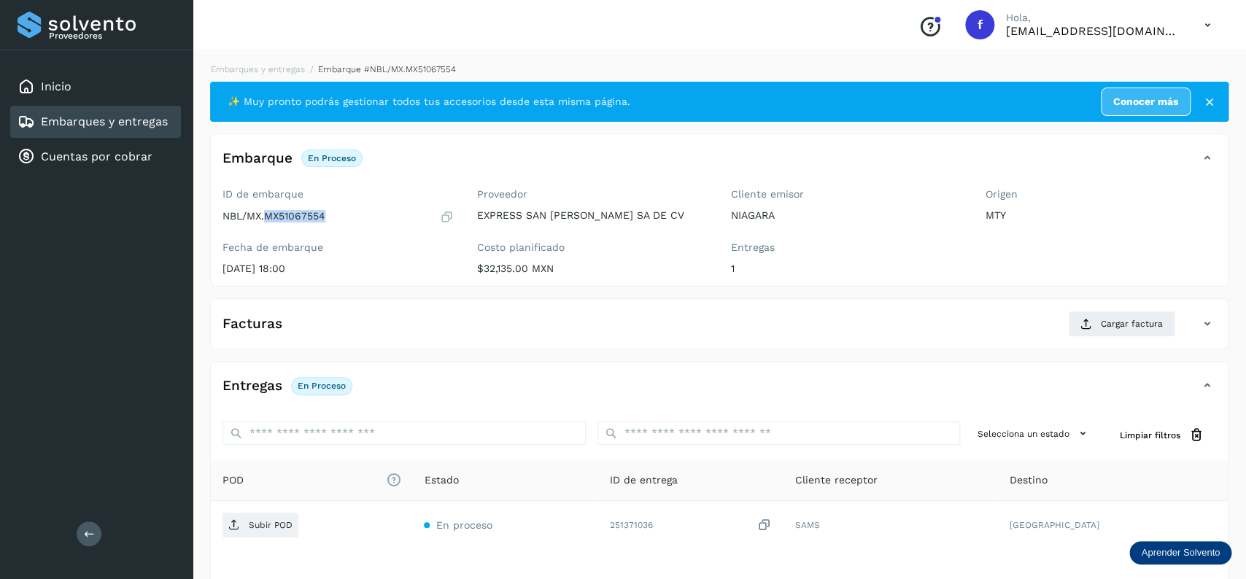
click at [448, 212] on icon at bounding box center [447, 216] width 14 height 15
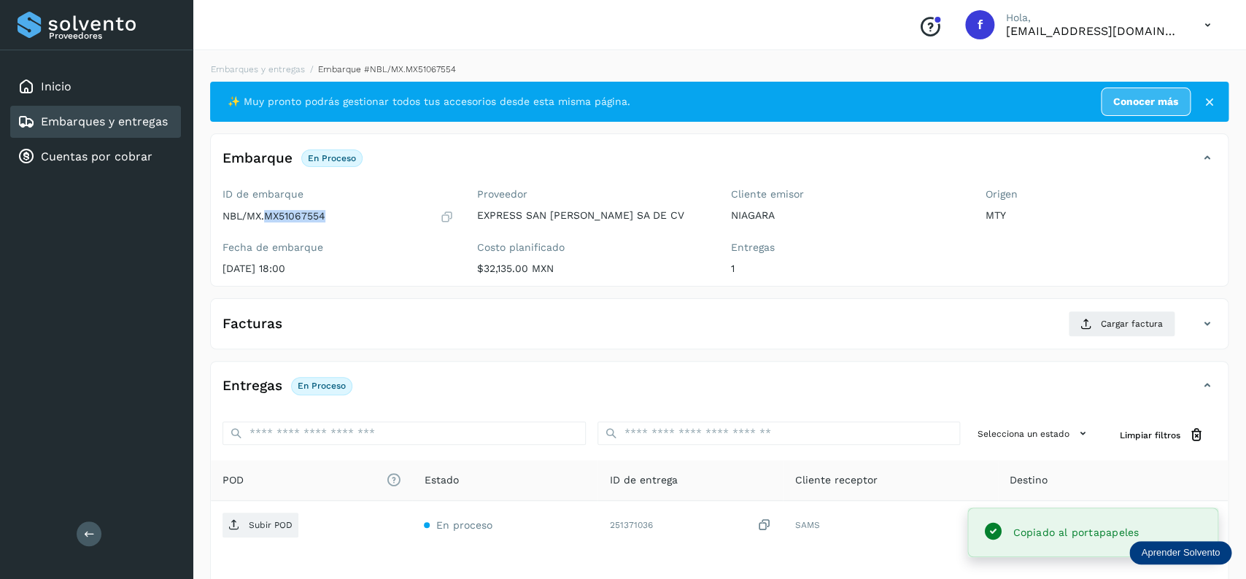
click at [448, 212] on icon at bounding box center [447, 216] width 14 height 15
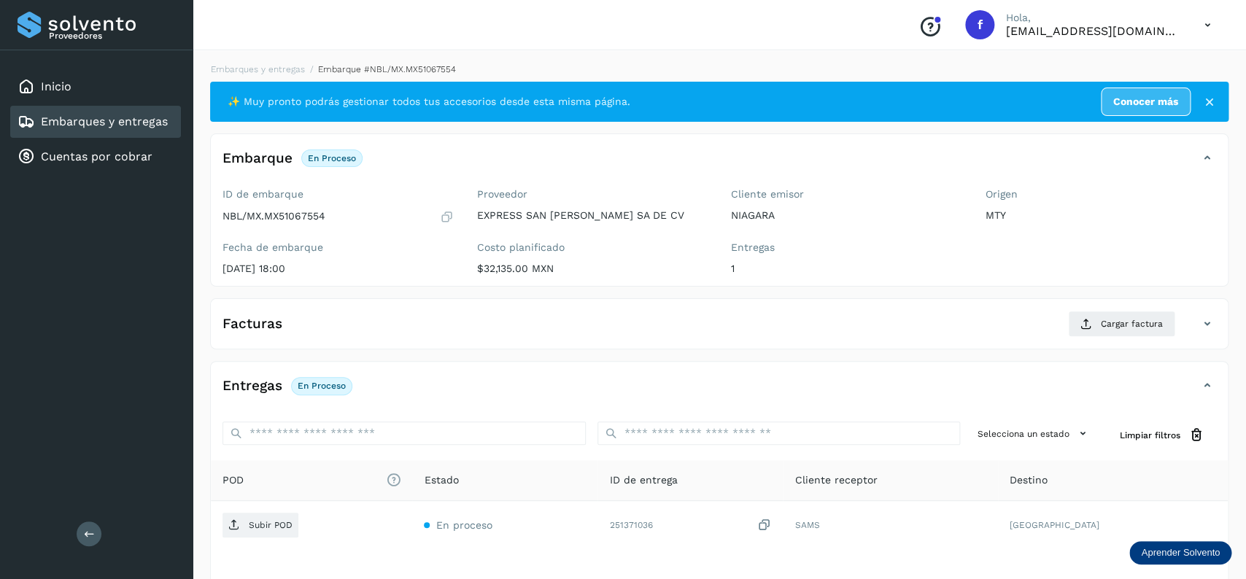
click at [115, 113] on div "Embarques y entregas" at bounding box center [93, 122] width 150 height 18
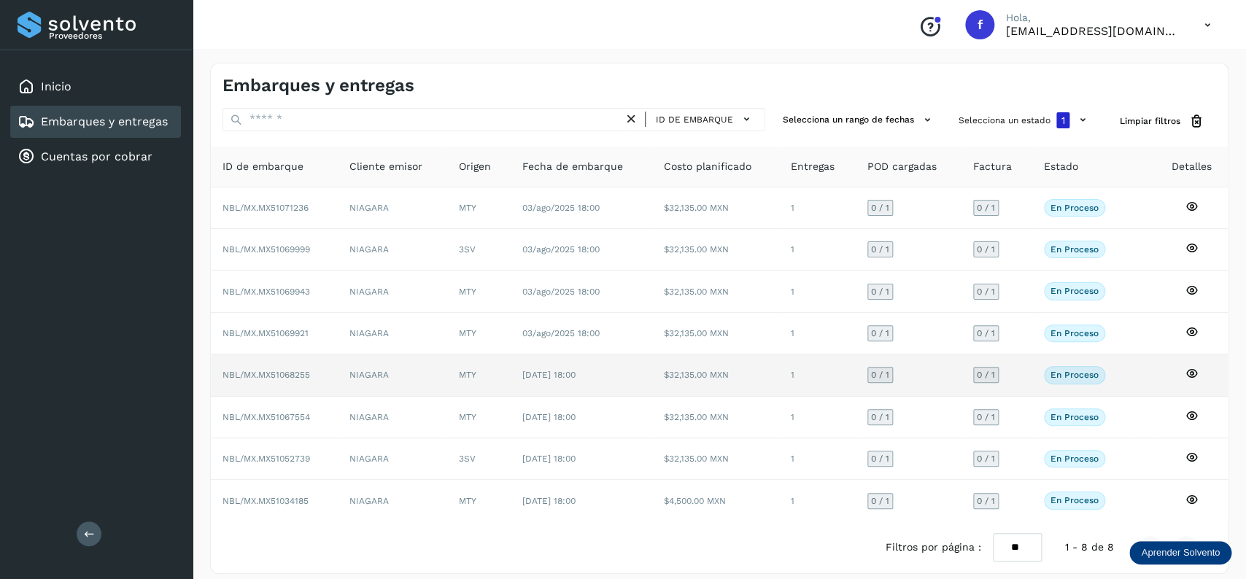
scroll to position [17, 0]
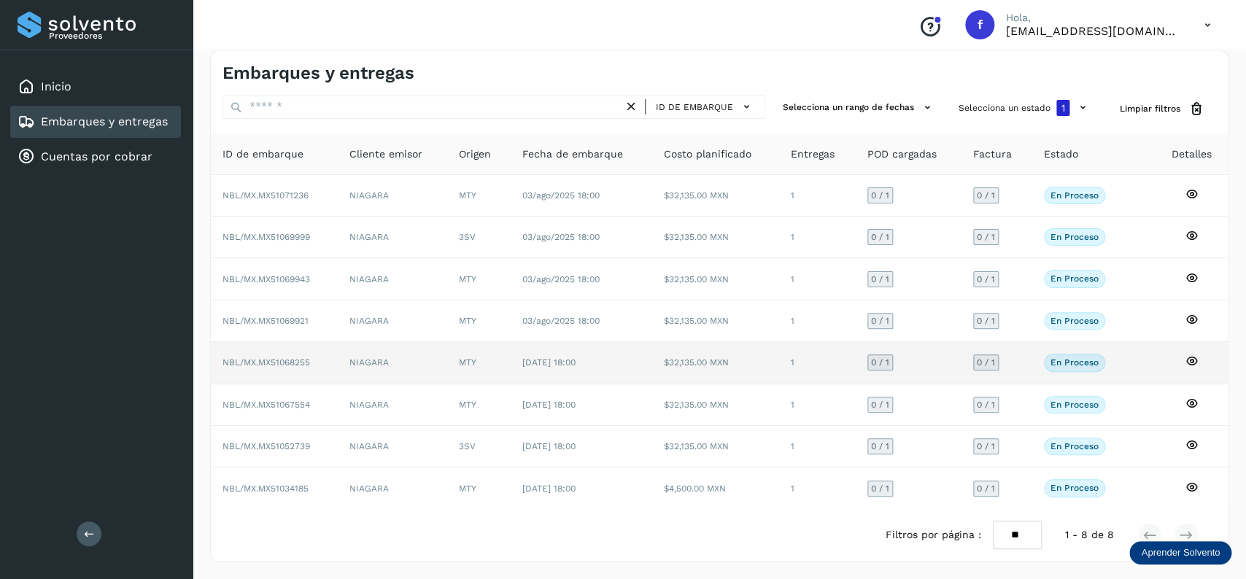
click at [597, 371] on td "[DATE] 18:00" at bounding box center [582, 363] width 142 height 42
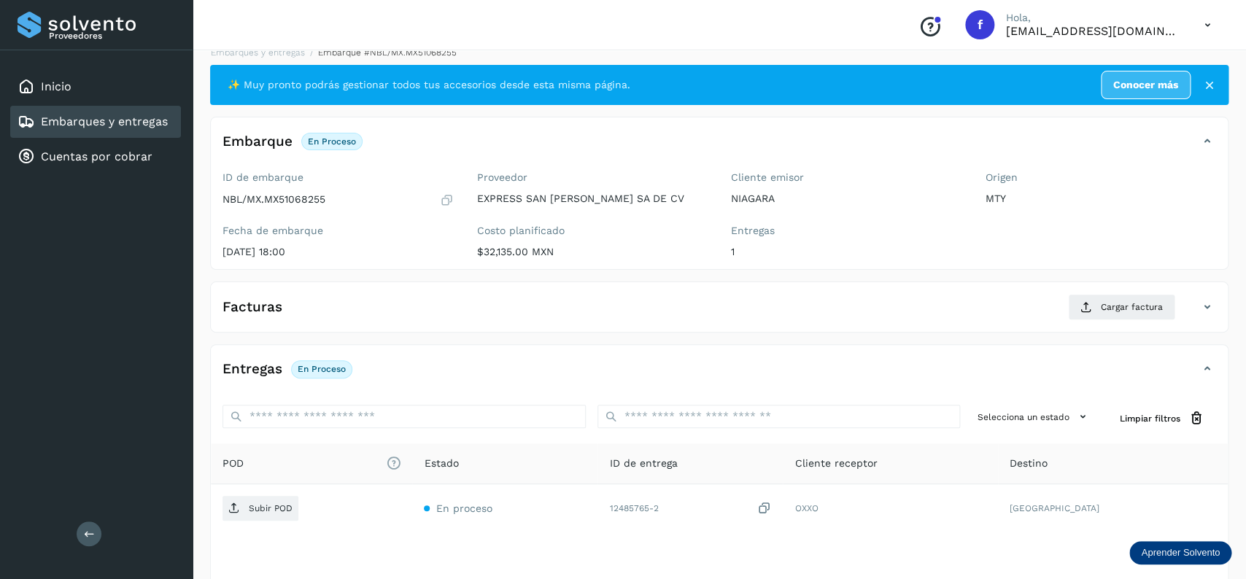
click at [451, 201] on icon at bounding box center [447, 200] width 14 height 15
click at [128, 127] on link "Embarques y entregas" at bounding box center [104, 122] width 127 height 14
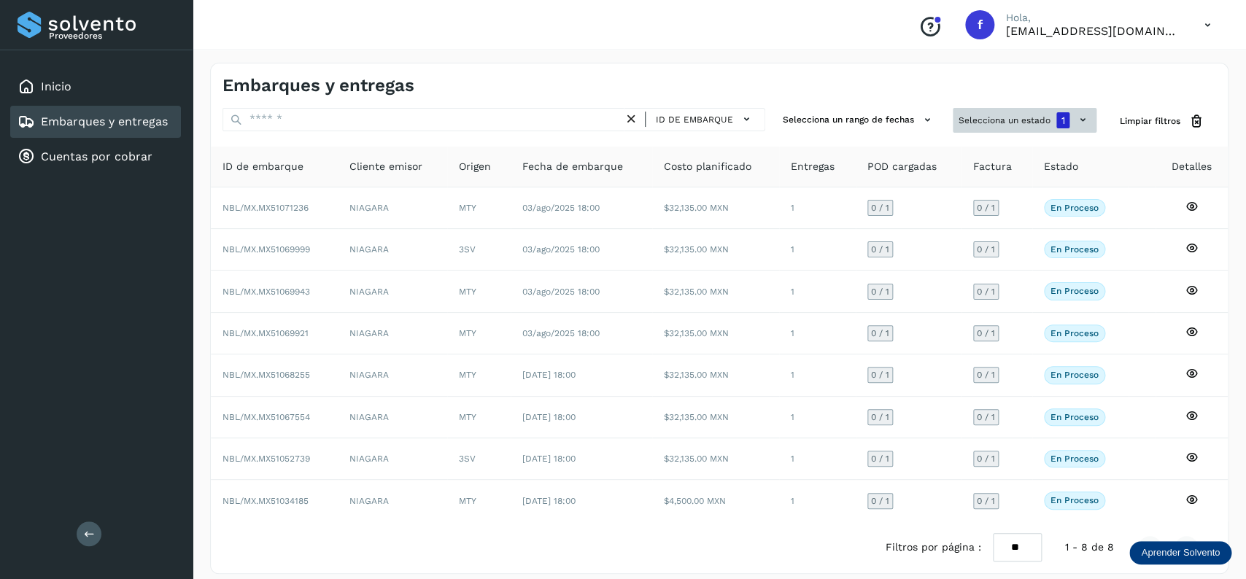
click at [978, 127] on button "Selecciona un estado 1" at bounding box center [1025, 120] width 144 height 25
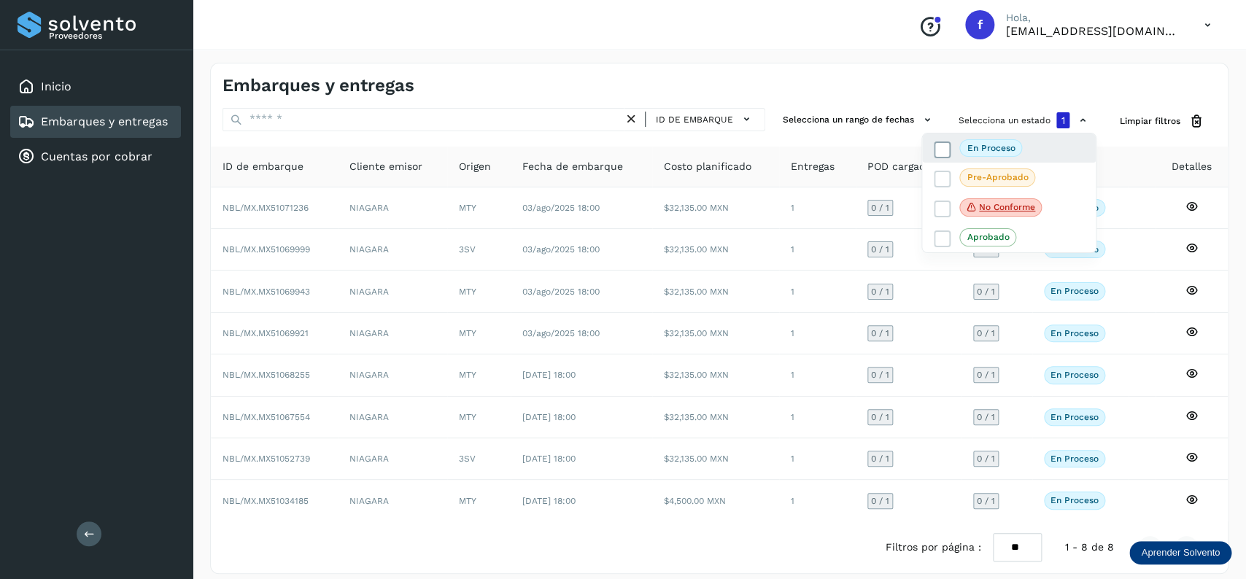
click at [937, 148] on icon at bounding box center [942, 149] width 15 height 15
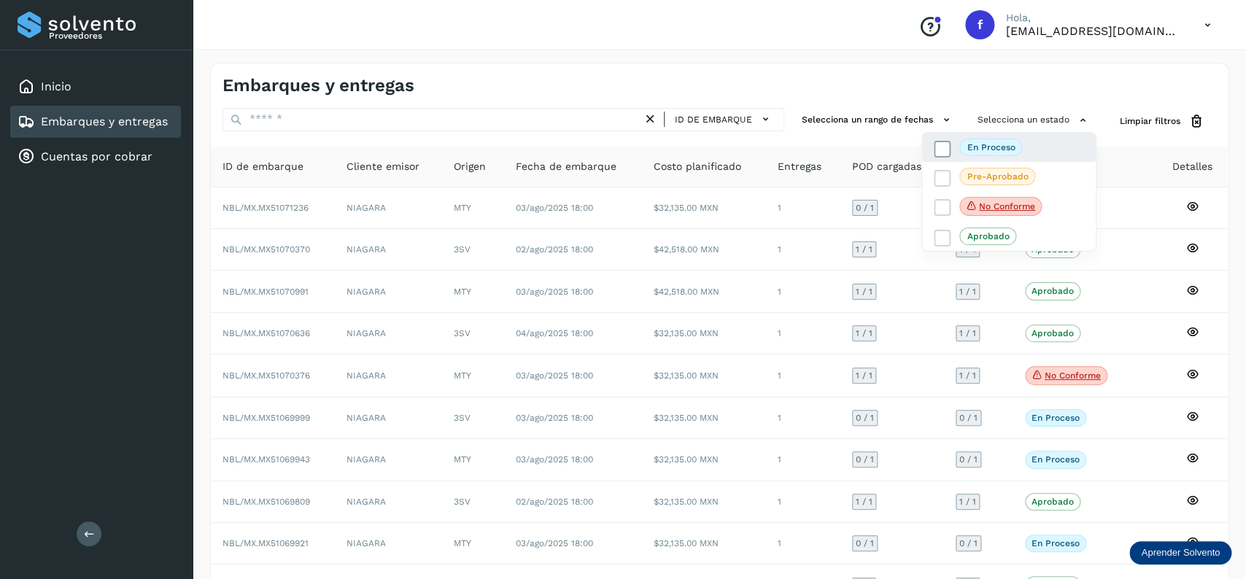
click at [937, 148] on icon at bounding box center [942, 149] width 15 height 15
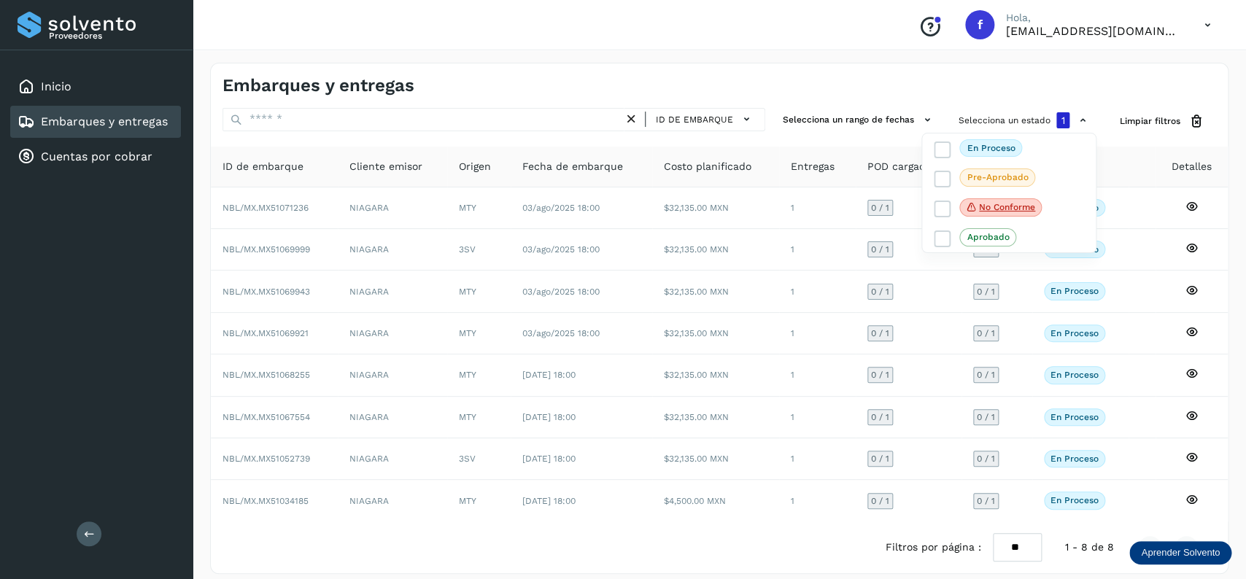
click at [785, 84] on div at bounding box center [623, 289] width 1246 height 579
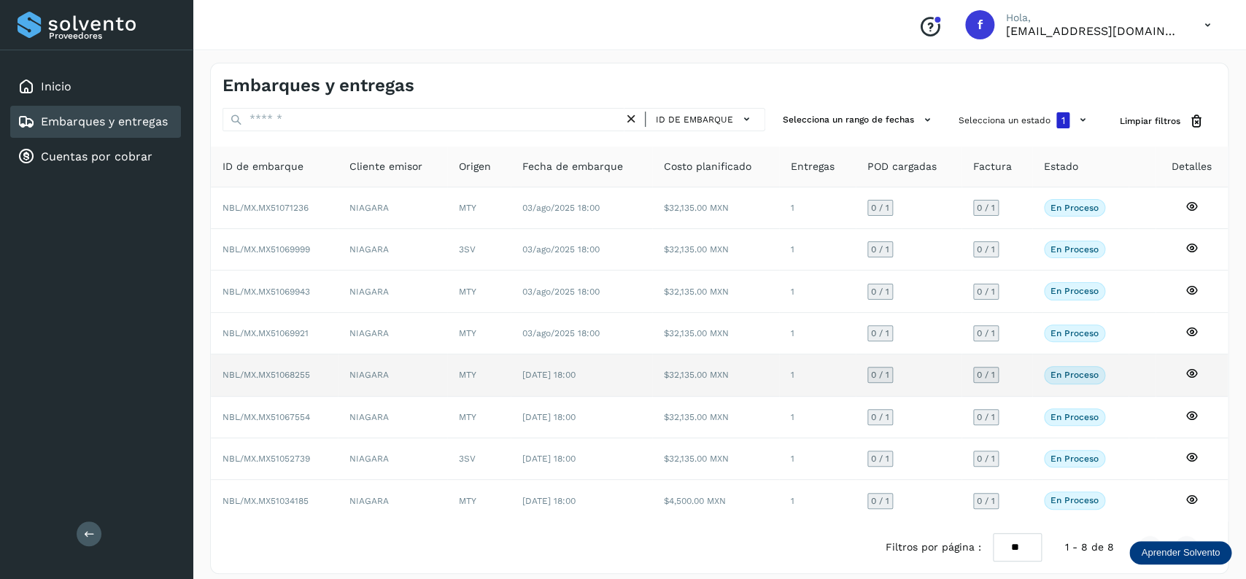
scroll to position [17, 0]
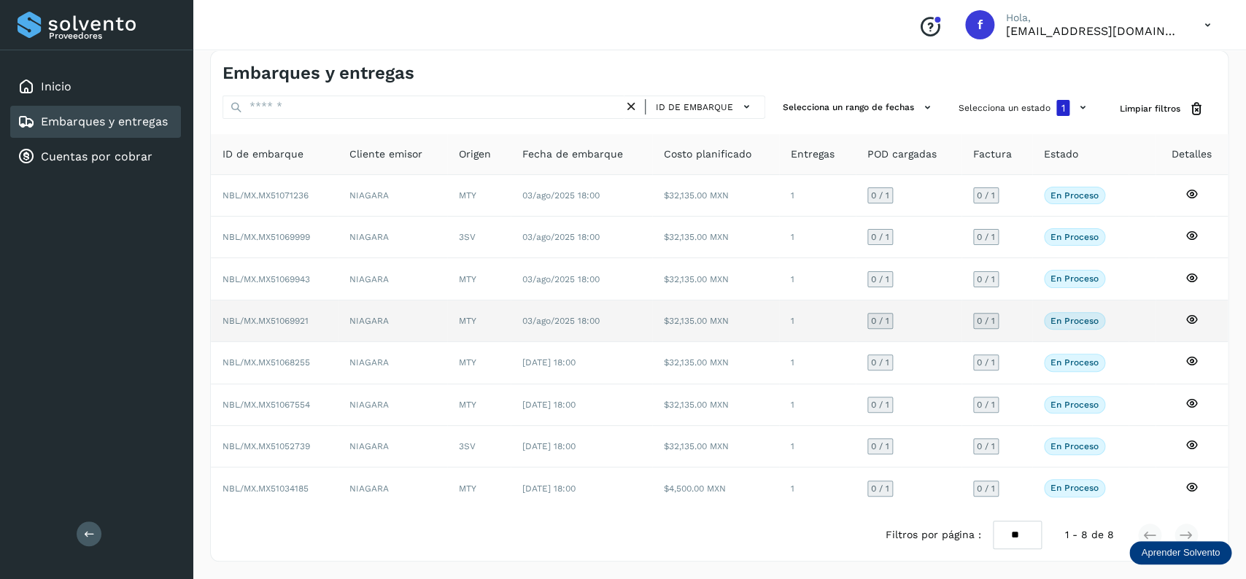
click at [504, 318] on td "MTY" at bounding box center [478, 322] width 63 height 42
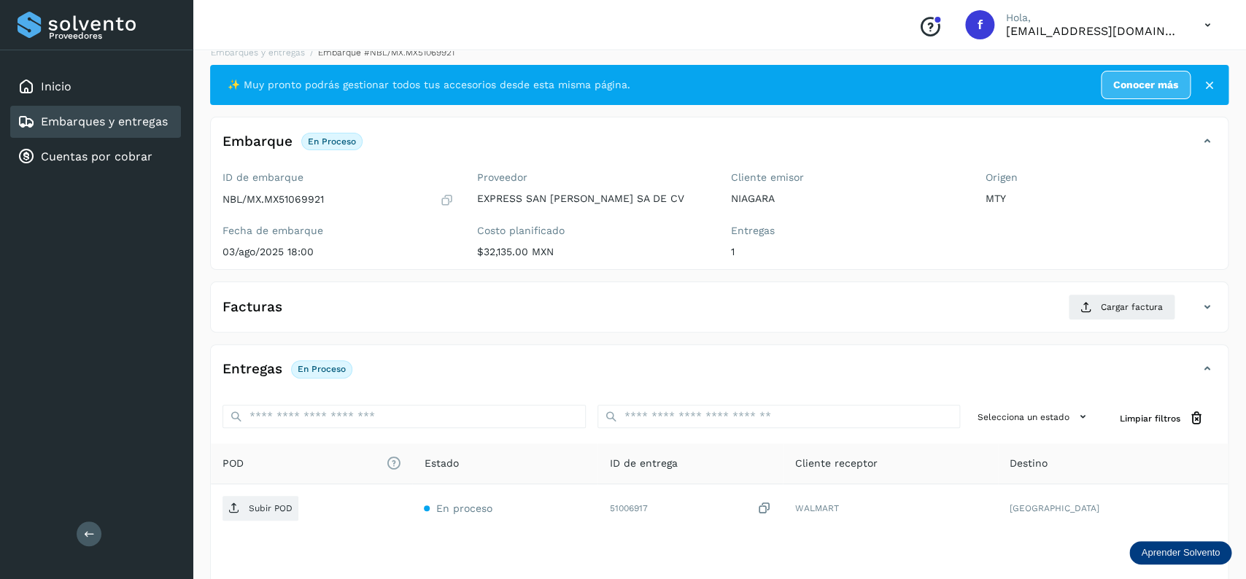
click at [445, 196] on icon at bounding box center [447, 200] width 14 height 15
click at [449, 198] on icon at bounding box center [447, 200] width 14 height 15
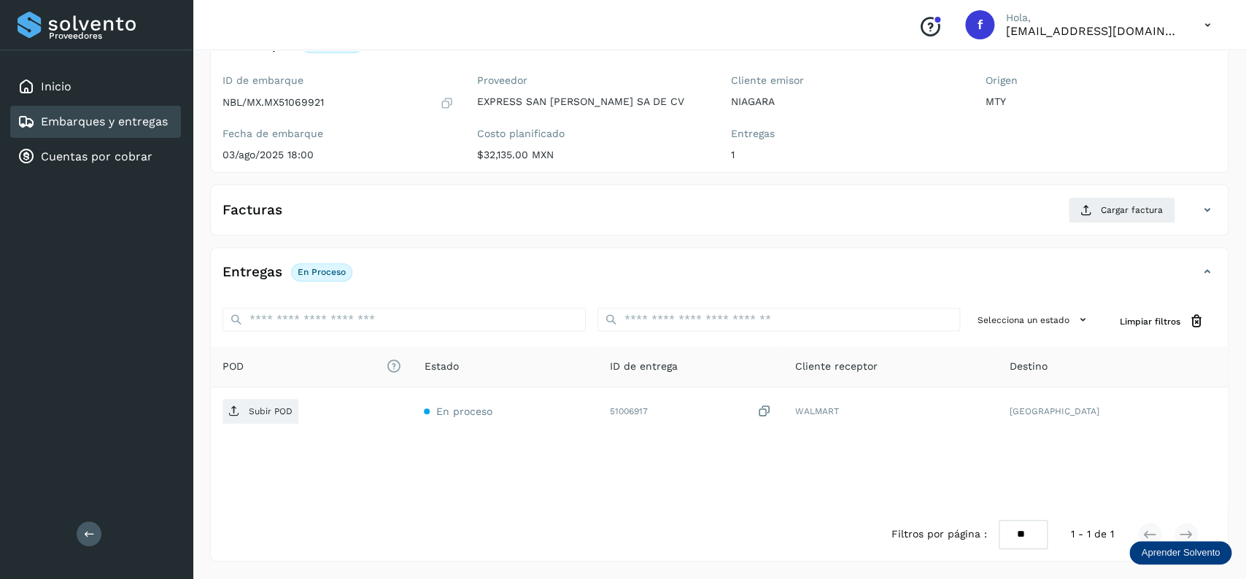
click at [160, 120] on link "Embarques y entregas" at bounding box center [104, 122] width 127 height 14
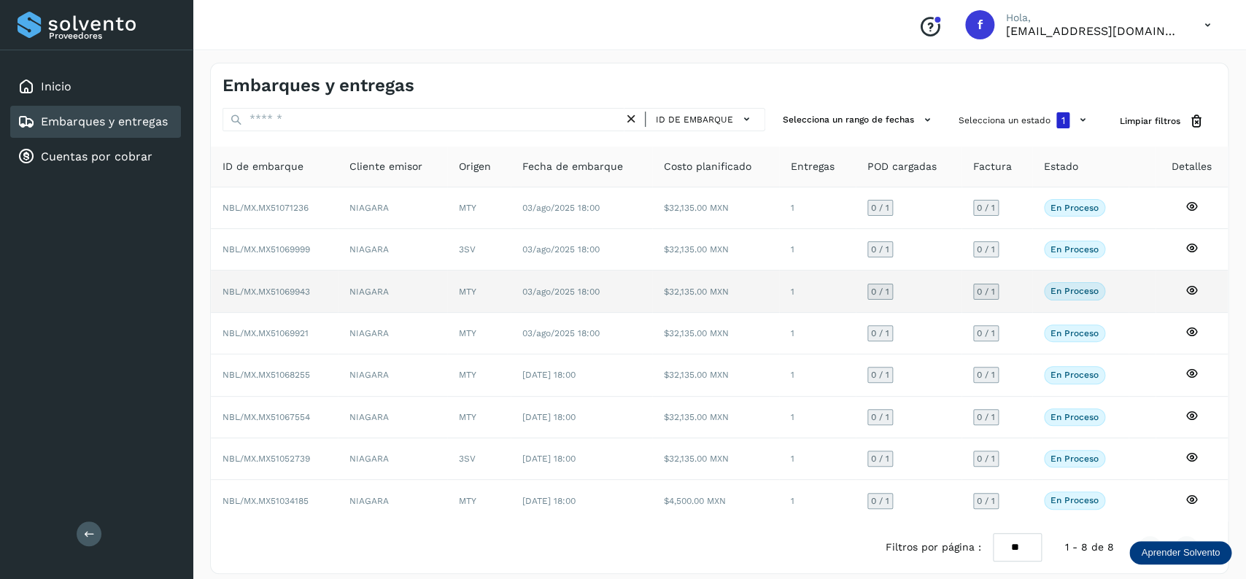
click at [362, 298] on td "NIAGARA" at bounding box center [393, 292] width 110 height 42
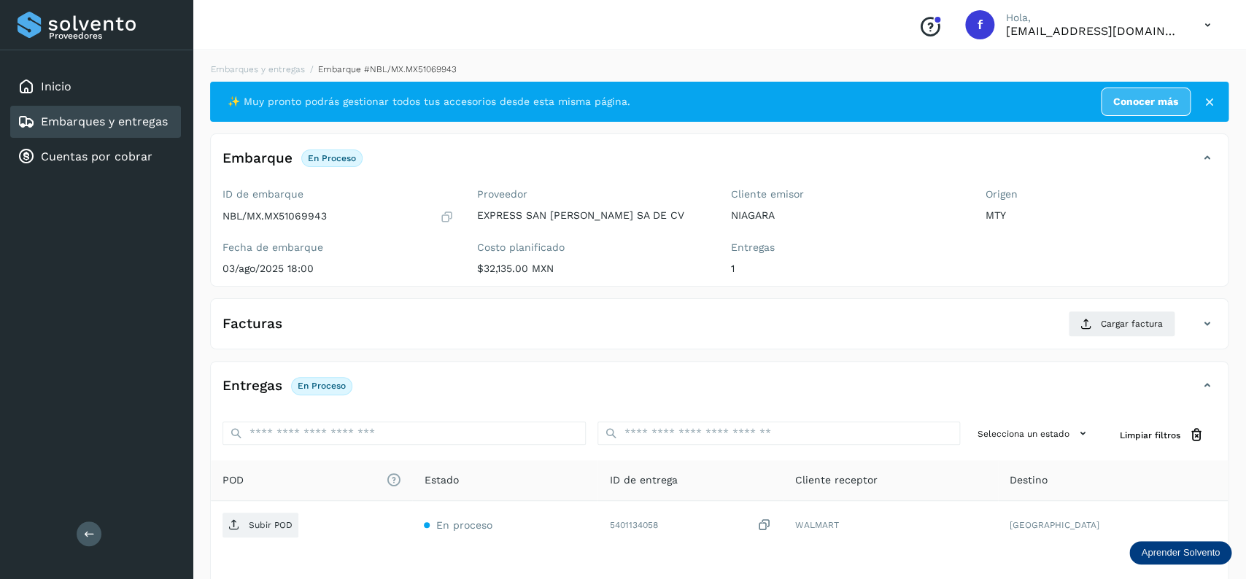
click at [280, 210] on div "ID de embarque NBL/MX.MX51069943" at bounding box center [337, 206] width 231 height 36
click at [298, 214] on p "NBL/MX.MX51069943" at bounding box center [274, 216] width 104 height 12
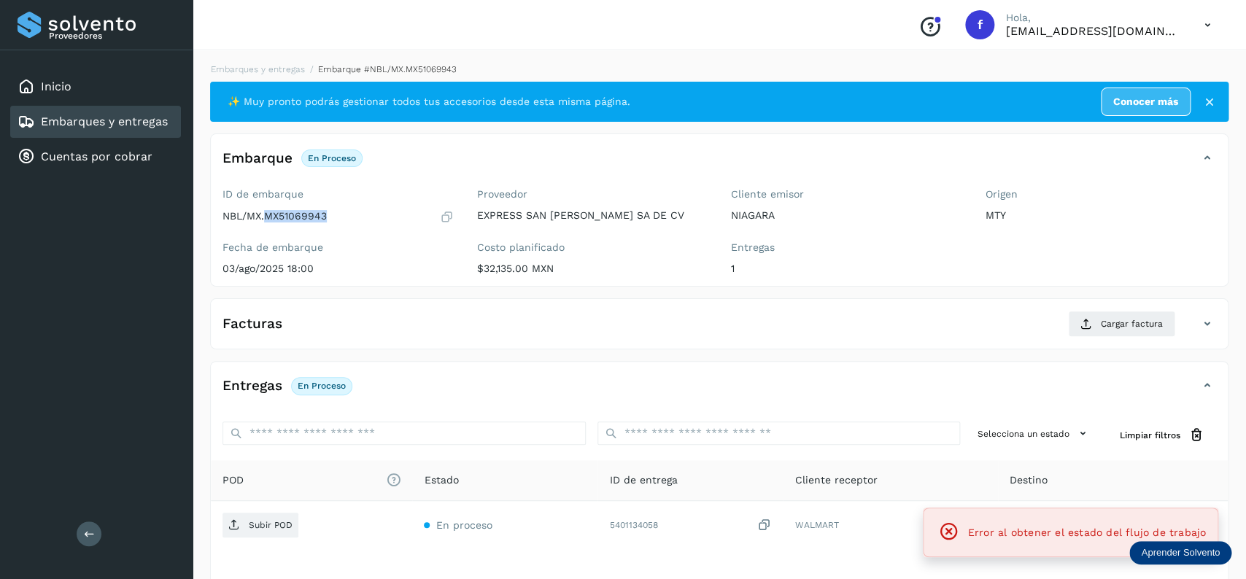
click at [298, 214] on p "NBL/MX.MX51069943" at bounding box center [274, 216] width 104 height 12
copy p "MX51069943"
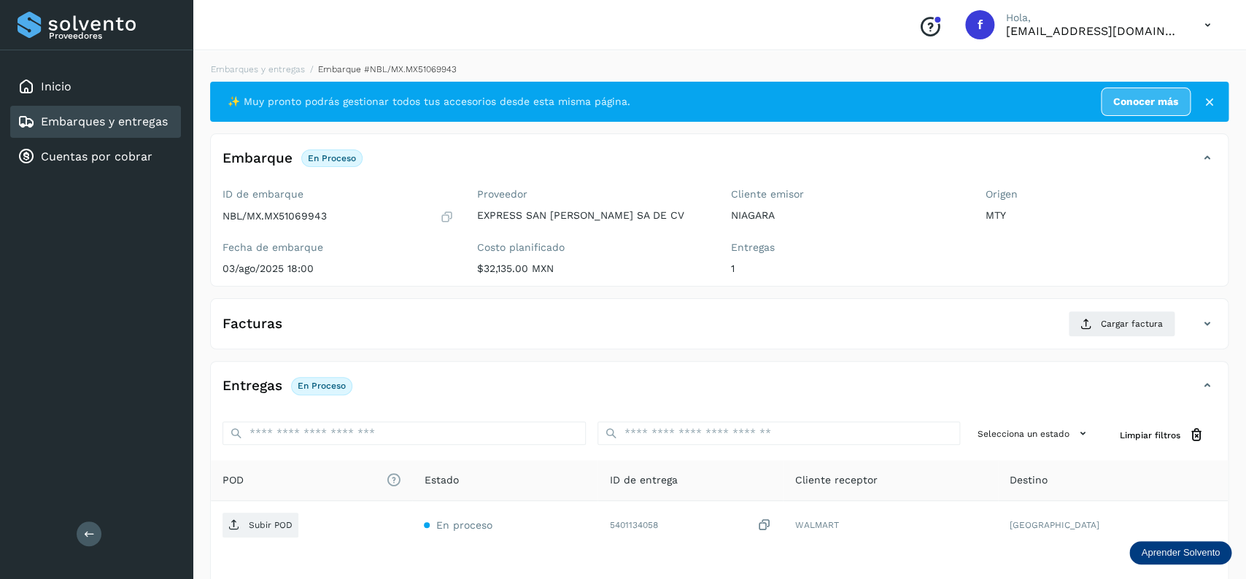
click at [128, 128] on div "Embarques y entregas" at bounding box center [93, 122] width 150 height 18
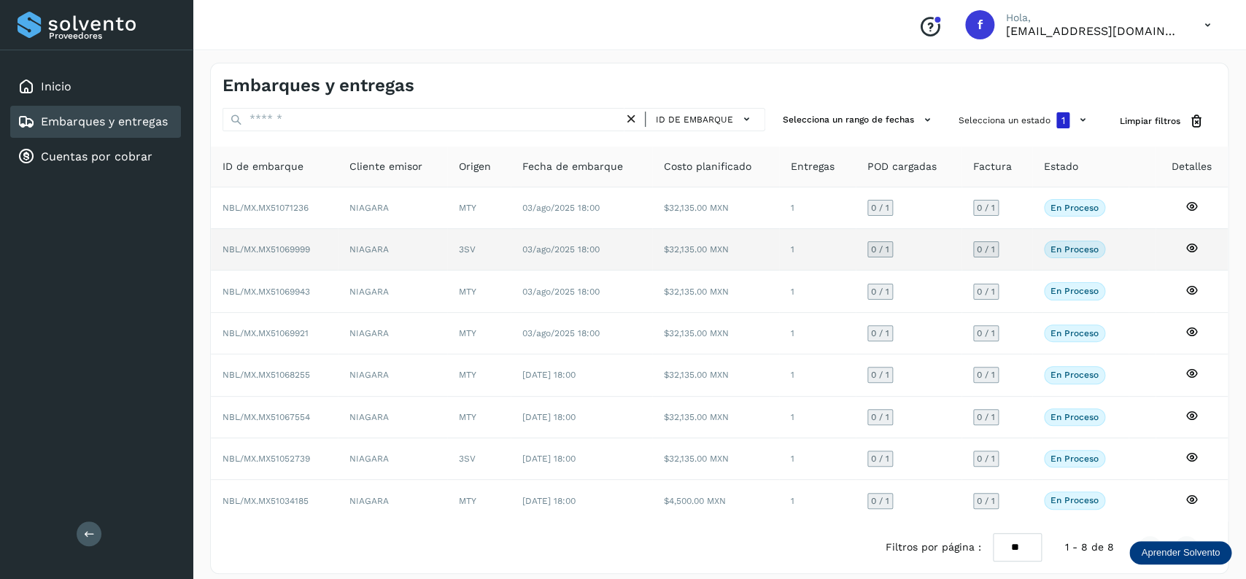
click at [524, 248] on td "03/ago/2025 18:00" at bounding box center [582, 250] width 142 height 42
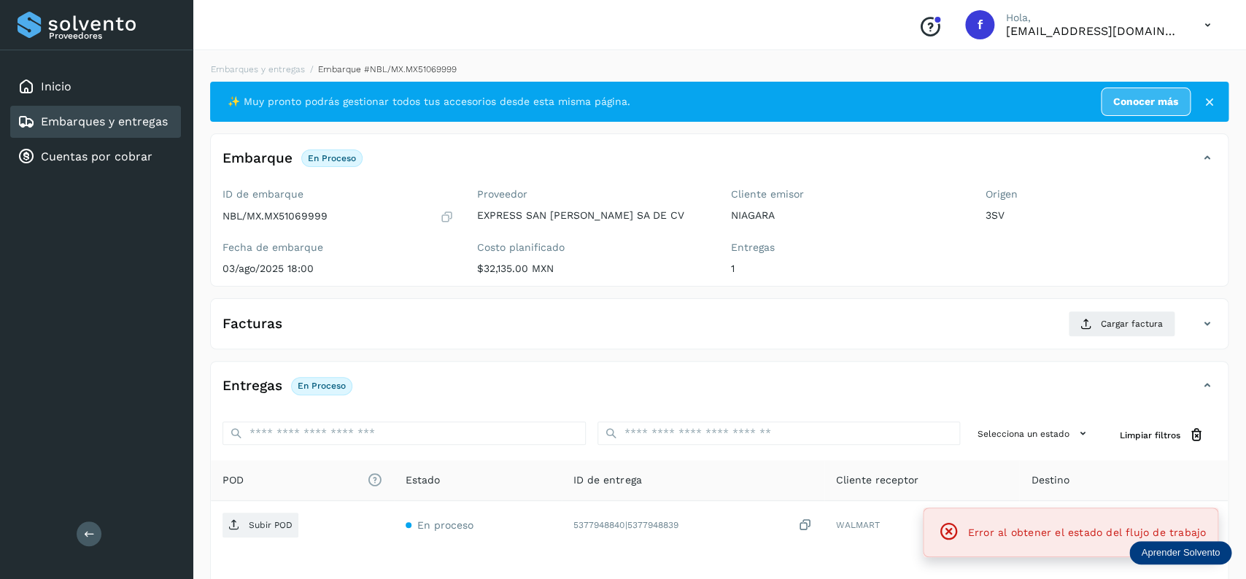
click at [281, 217] on p "NBL/MX.MX51069999" at bounding box center [274, 216] width 105 height 12
copy p "MX51069999"
click at [581, 578] on div "POD El tamaño máximo de archivo es de 20 Mb. Estado ID de entrega Cliente recep…" at bounding box center [719, 541] width 1017 height 162
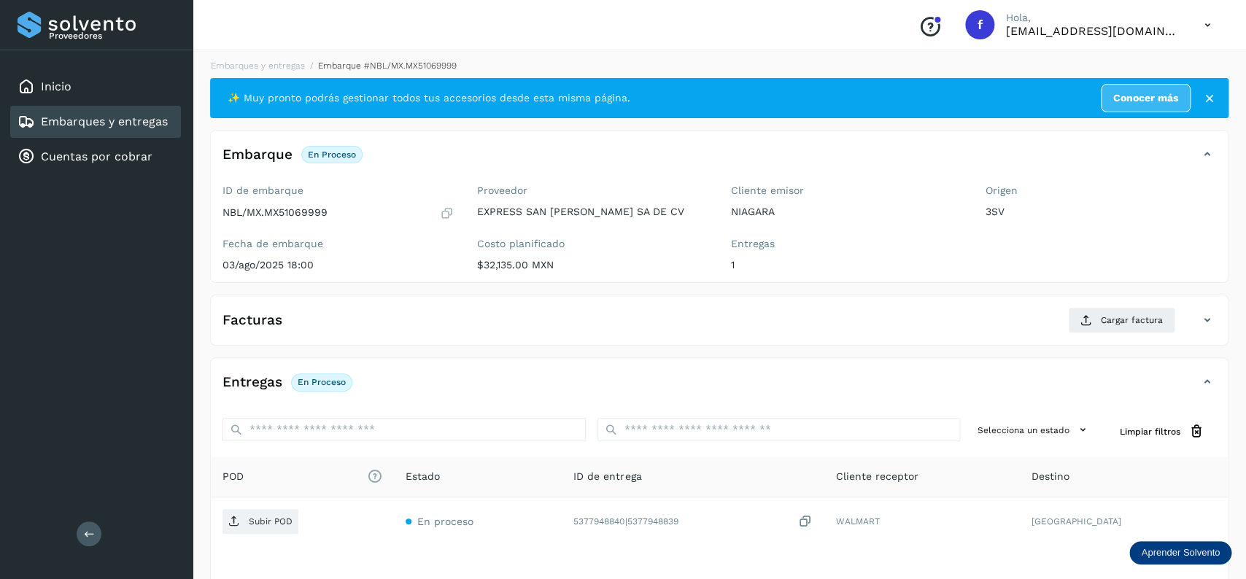
click at [307, 214] on p "NBL/MX.MX51069999" at bounding box center [274, 212] width 105 height 12
copy p "MX51069999"
click at [159, 127] on link "Embarques y entregas" at bounding box center [104, 122] width 127 height 14
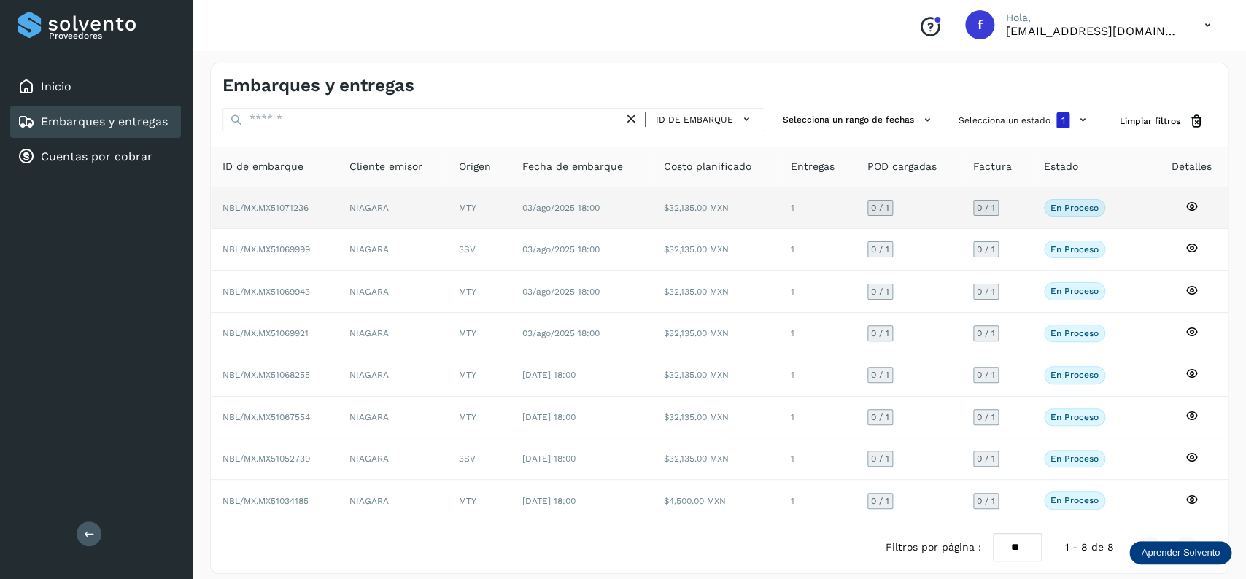
click at [345, 204] on td "NIAGARA" at bounding box center [393, 208] width 110 height 42
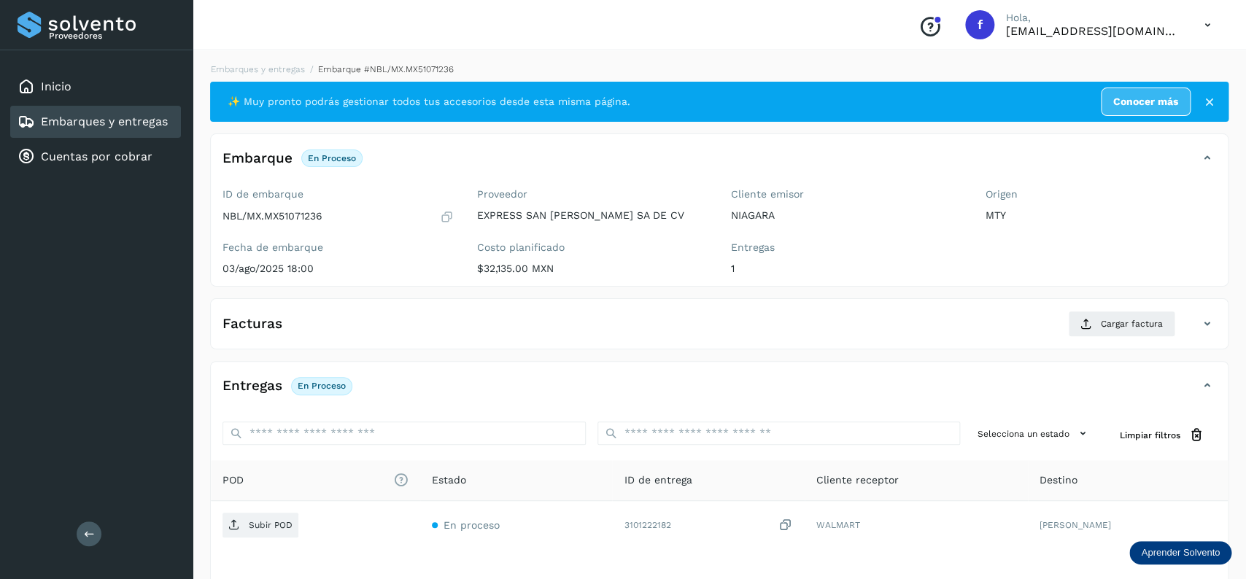
click at [287, 214] on p "NBL/MX.MX51071236" at bounding box center [272, 216] width 100 height 12
copy p "MX51071236"
click at [174, 106] on div "Embarques y entregas" at bounding box center [95, 122] width 171 height 32
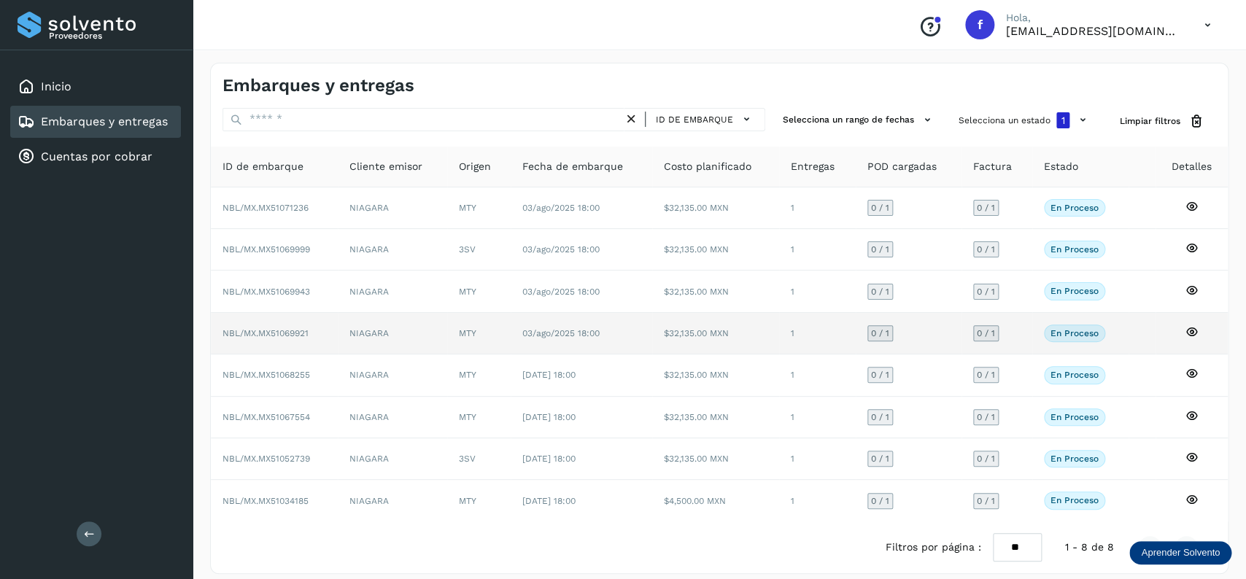
scroll to position [17, 0]
